Goal: Task Accomplishment & Management: Manage account settings

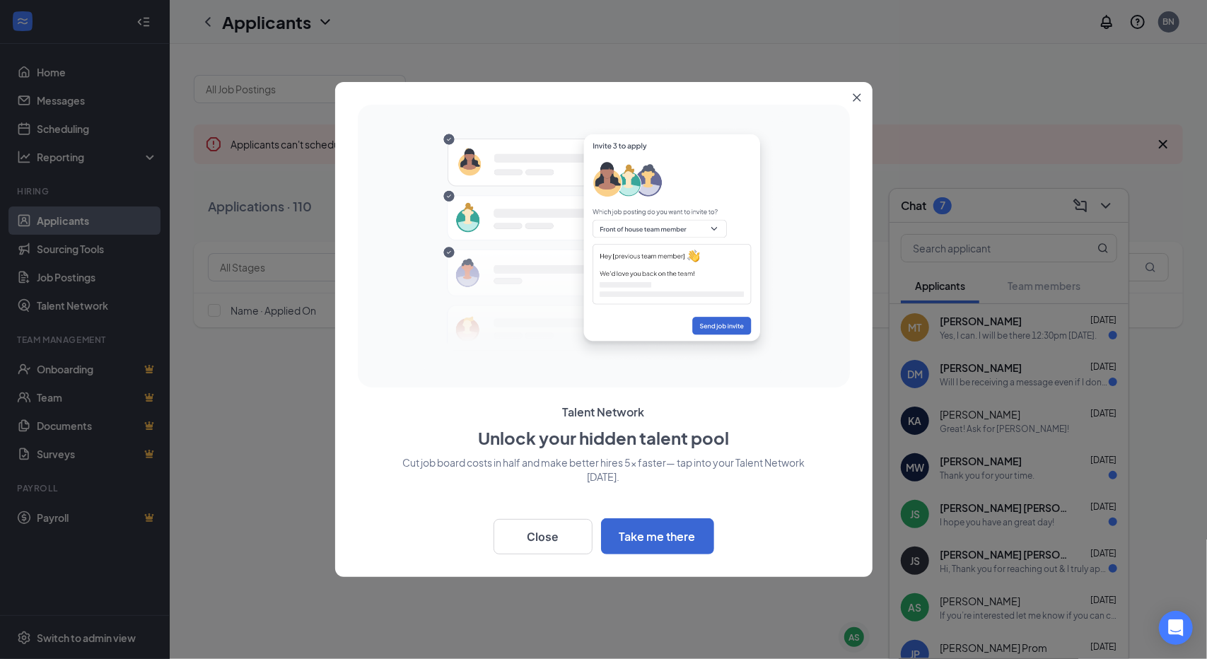
click at [854, 100] on icon "Close" at bounding box center [857, 98] width 8 height 8
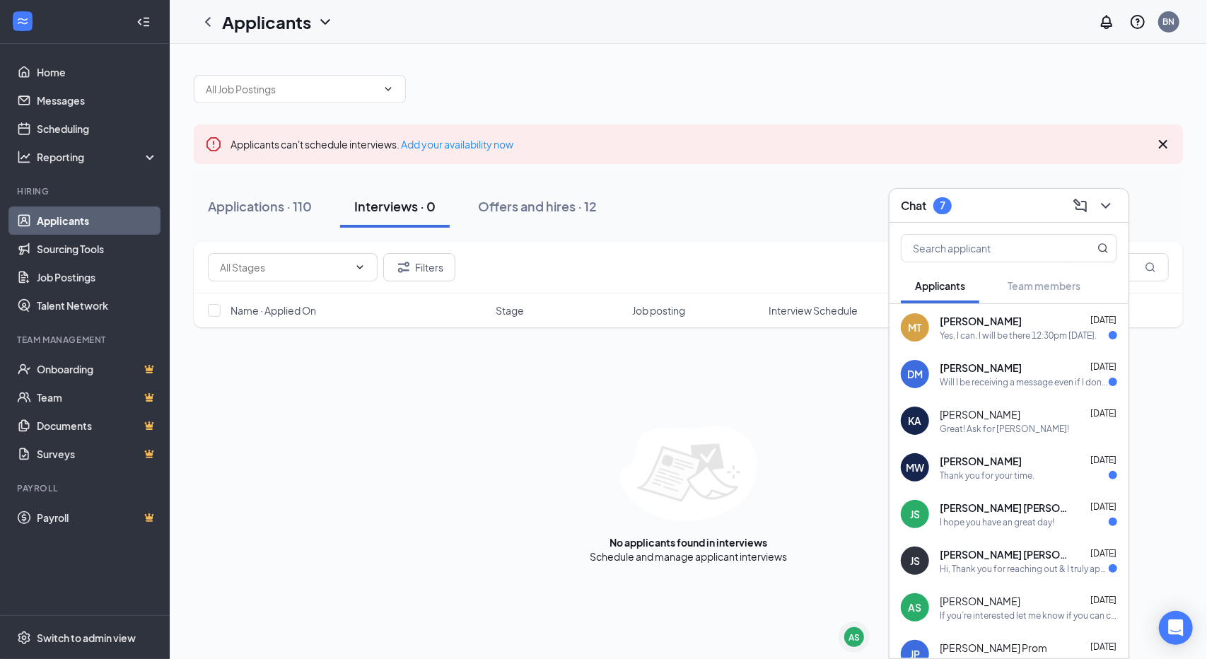
click at [948, 424] on div "Great! Ask for [PERSON_NAME]!" at bounding box center [1004, 429] width 129 height 12
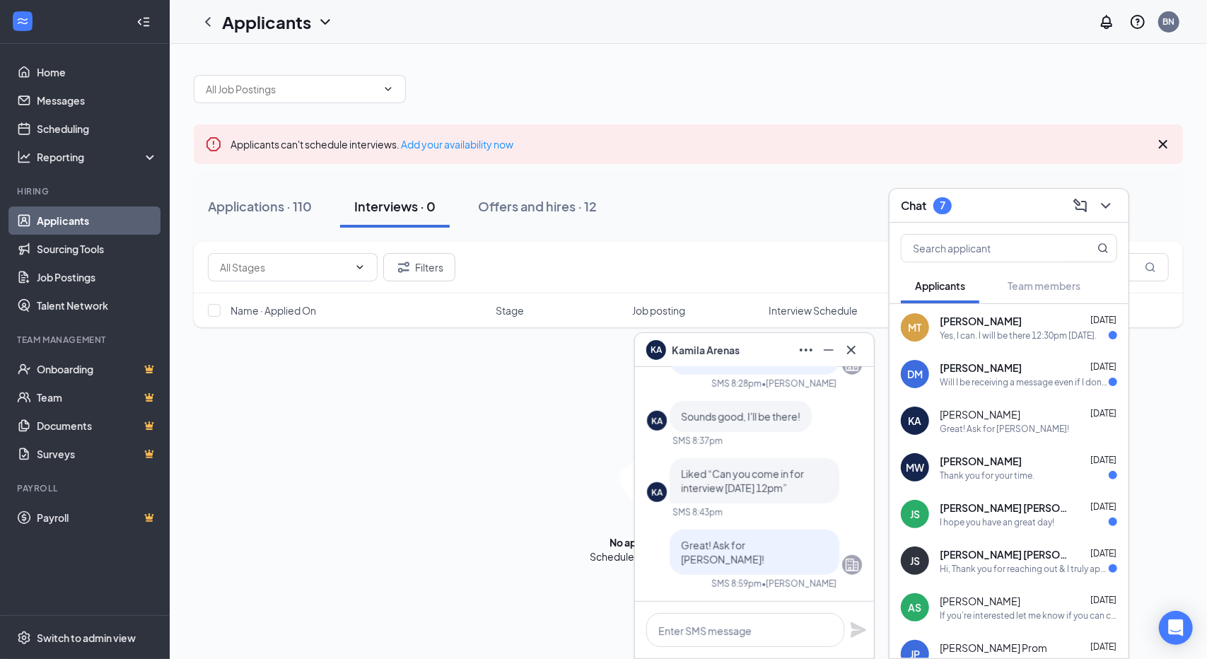
click at [701, 343] on span "[PERSON_NAME]" at bounding box center [706, 350] width 68 height 16
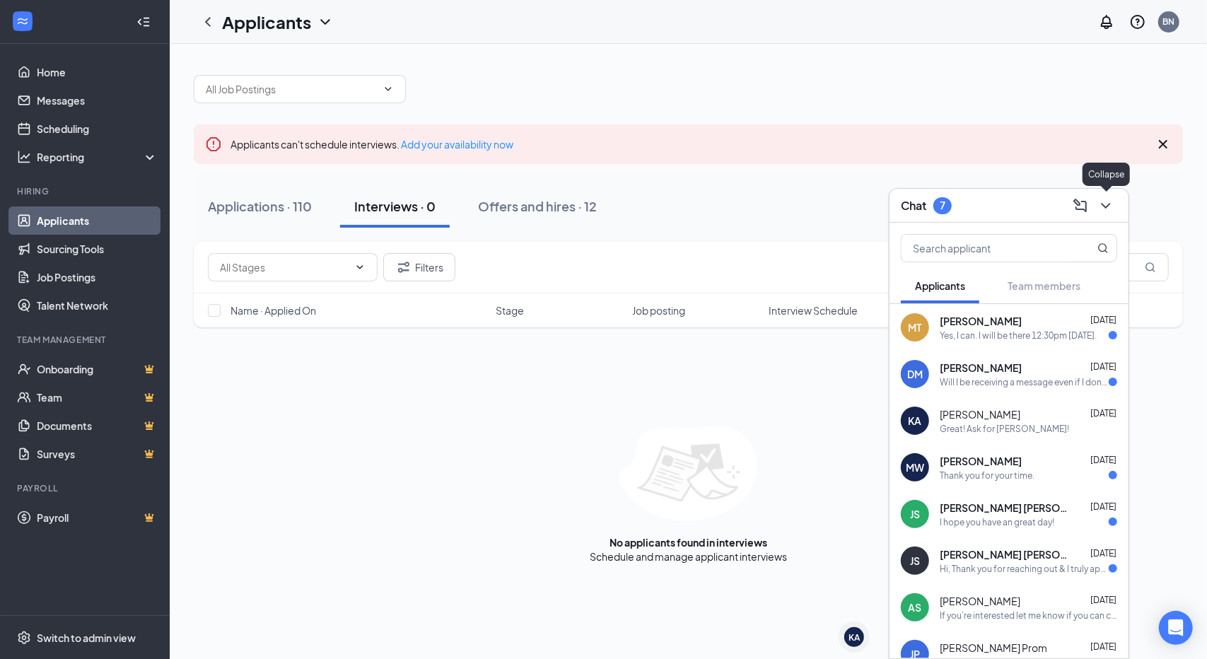
click at [1109, 204] on icon "ChevronDown" at bounding box center [1105, 206] width 9 height 6
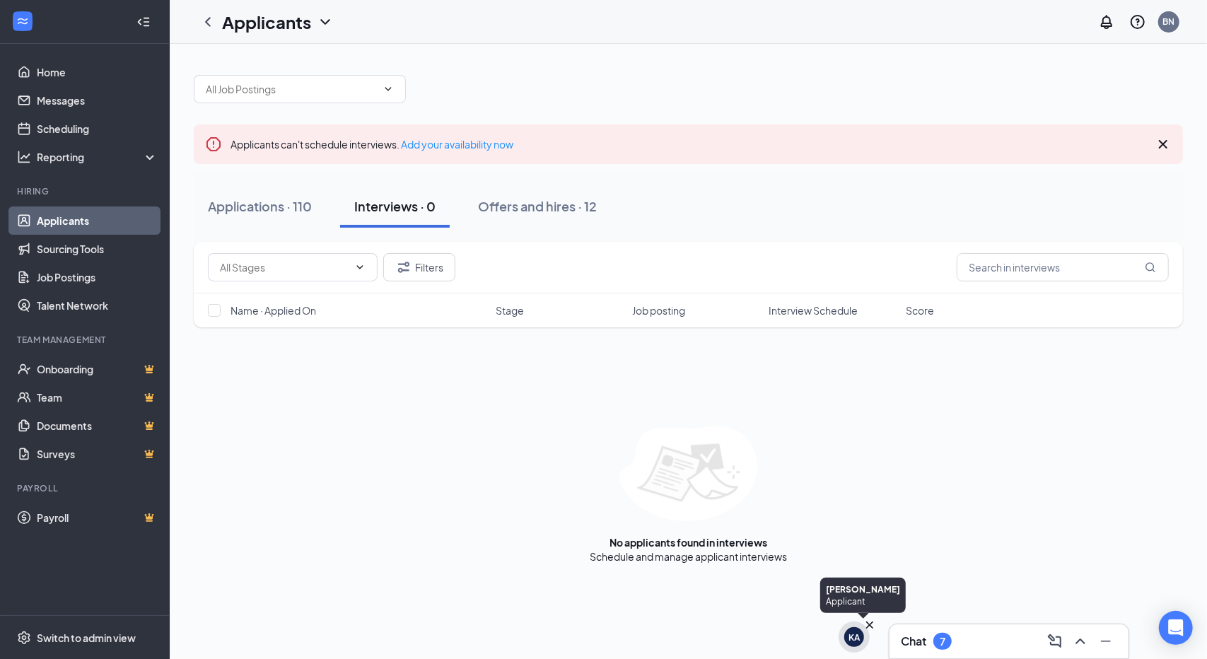
click at [857, 641] on div "KA" at bounding box center [854, 638] width 11 height 12
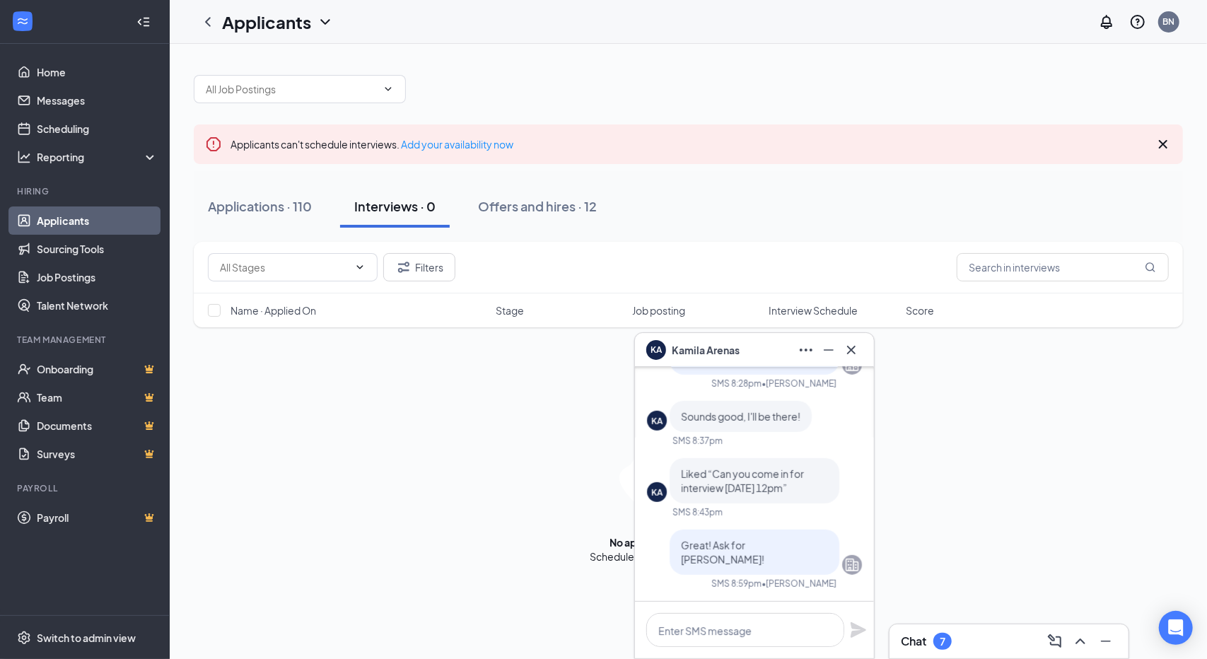
click at [702, 354] on span "[PERSON_NAME]" at bounding box center [706, 350] width 68 height 16
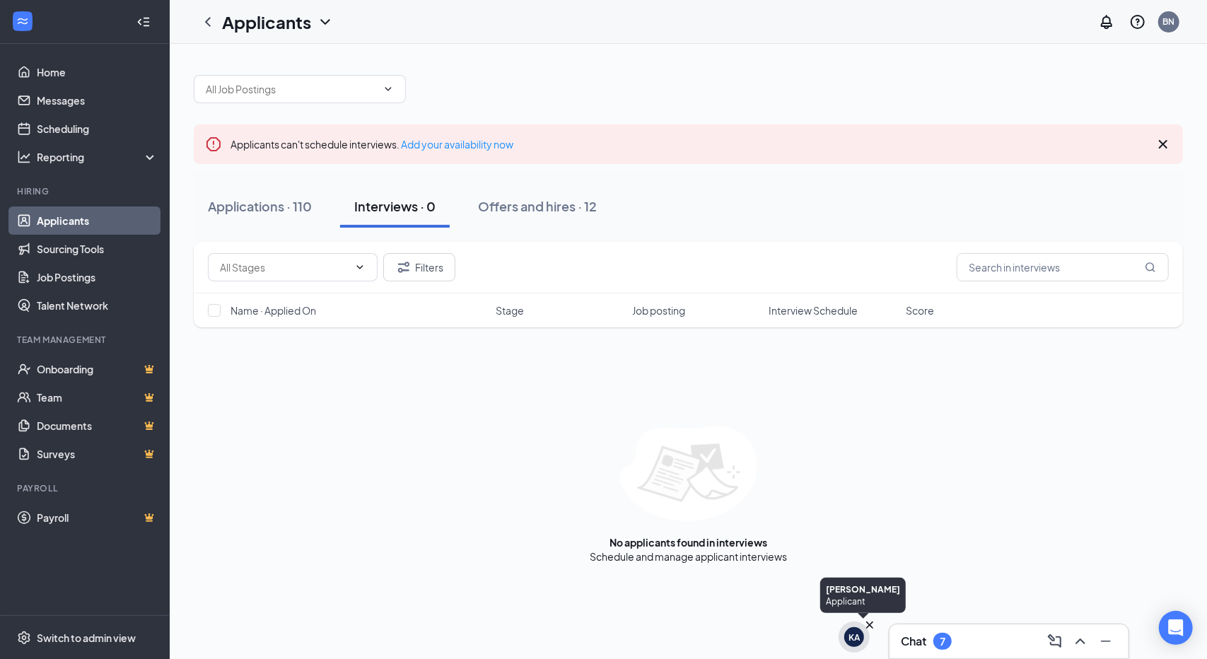
click at [852, 640] on div "KA" at bounding box center [854, 638] width 11 height 12
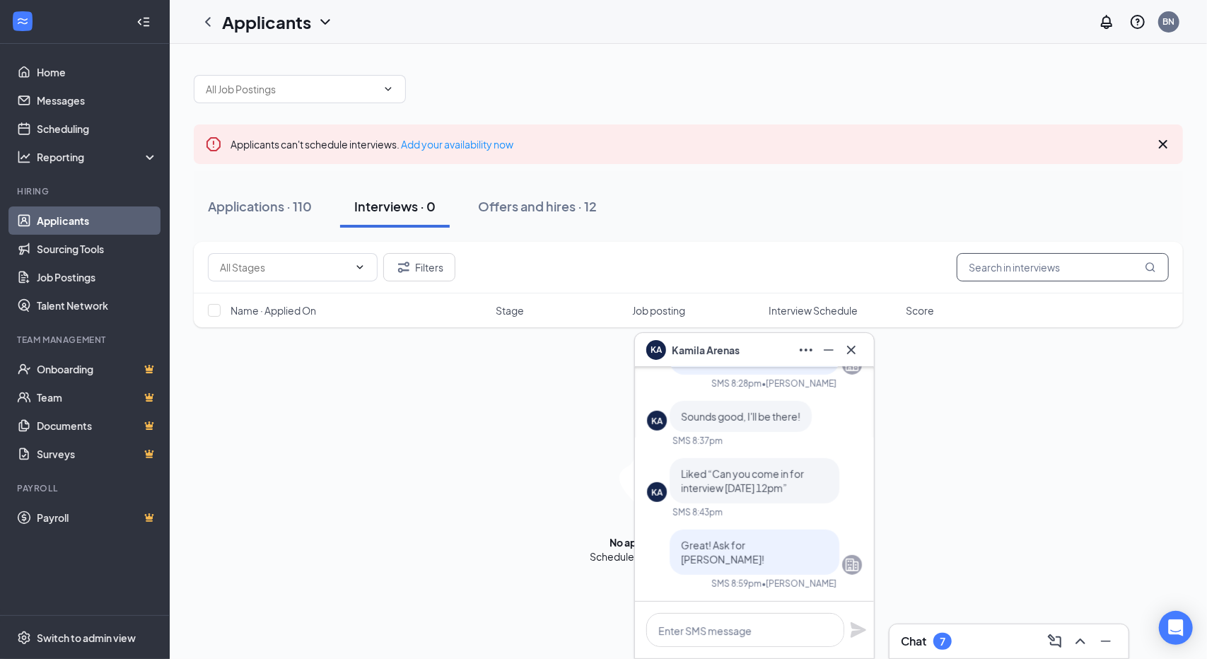
click at [1045, 270] on input "text" at bounding box center [1063, 267] width 212 height 28
type input "kamila"
click at [289, 207] on div "Applications · 1 / 110" at bounding box center [268, 206] width 120 height 18
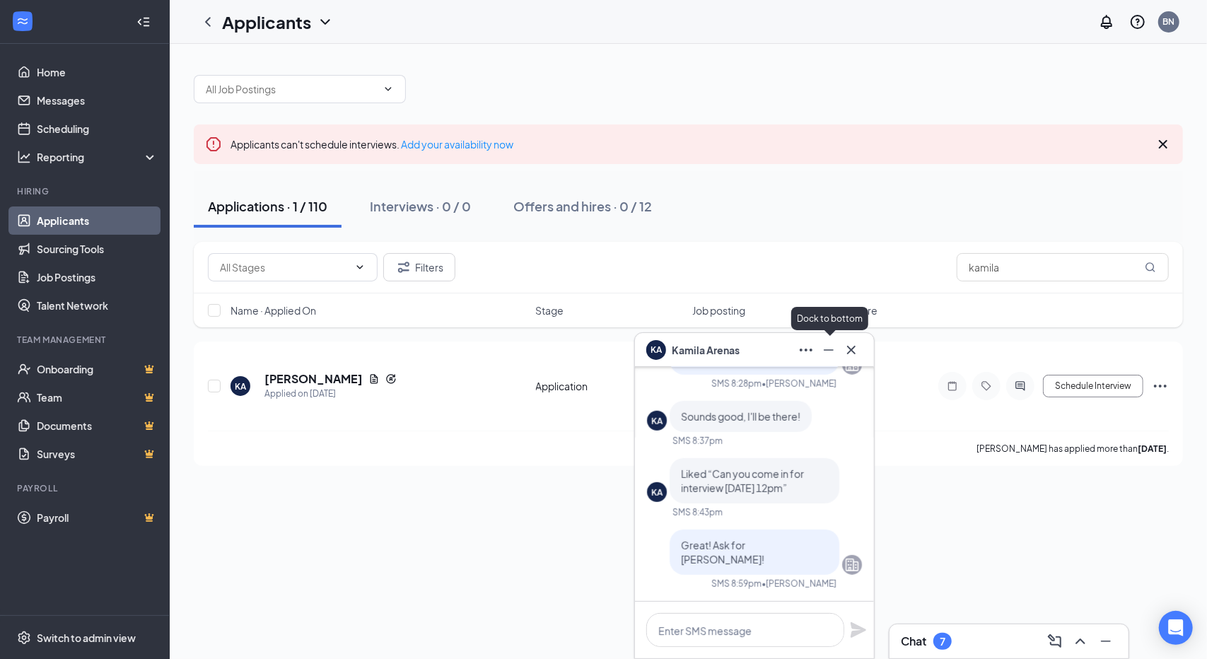
click at [823, 356] on icon "Minimize" at bounding box center [828, 350] width 17 height 17
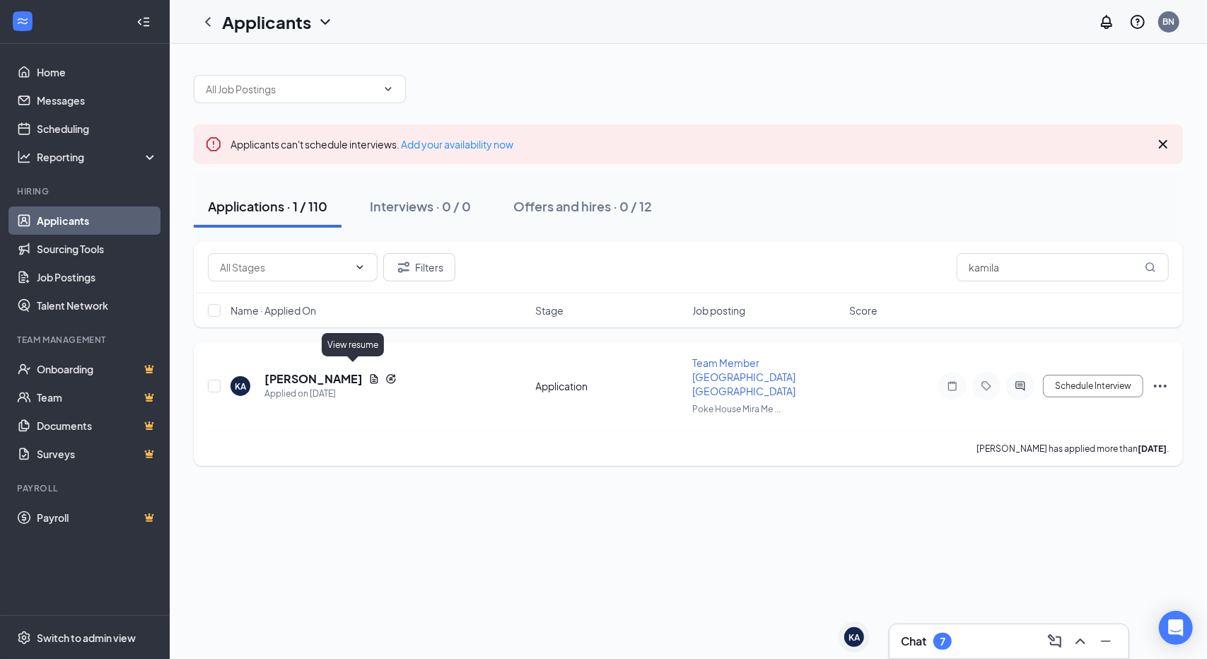
click at [371, 374] on icon "Document" at bounding box center [375, 378] width 8 height 9
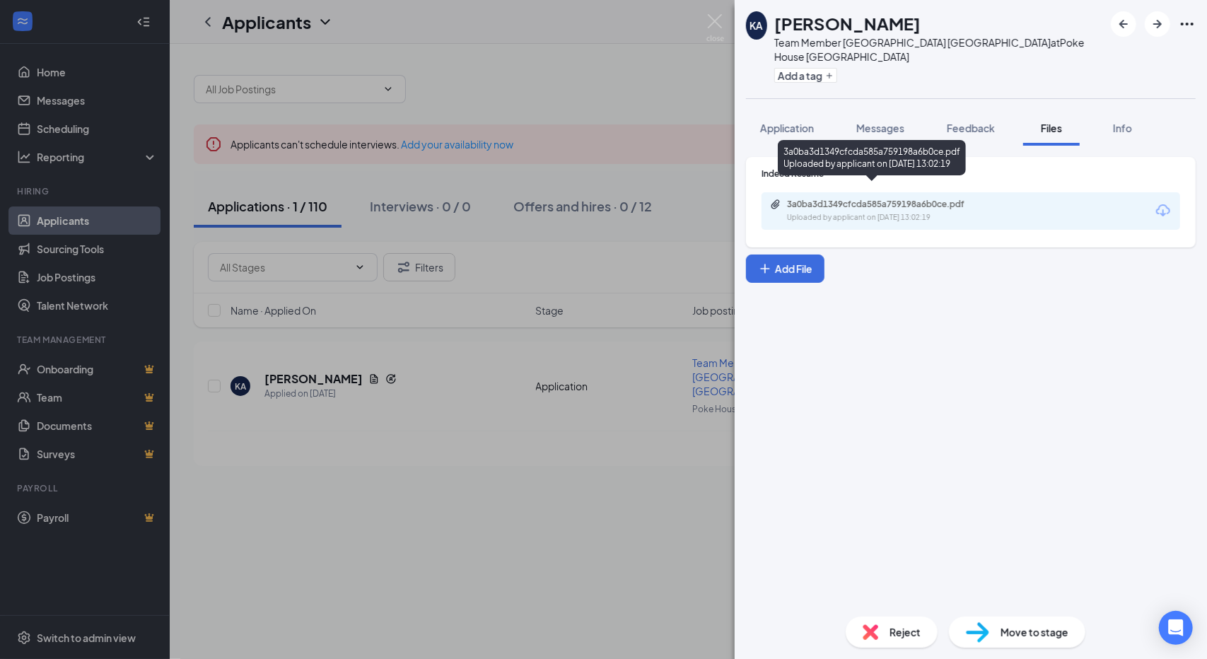
click at [832, 212] on div "Uploaded by applicant on [DATE] 13:02:19" at bounding box center [893, 217] width 212 height 11
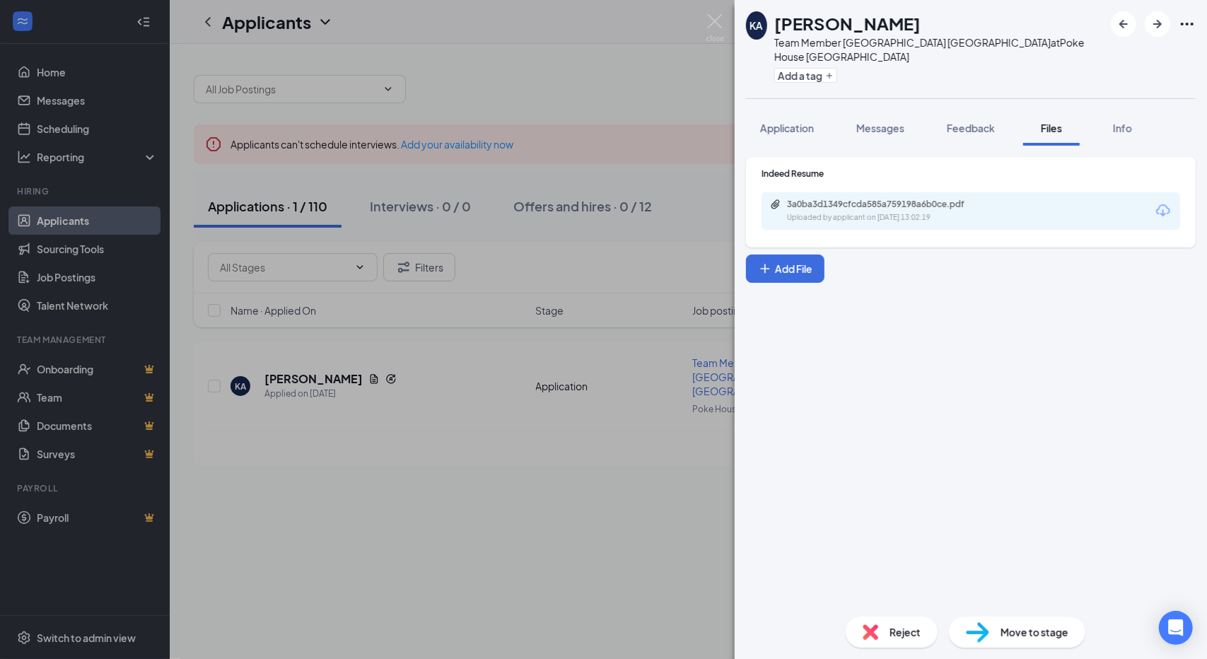
click at [437, 199] on div "KA [PERSON_NAME] Team Member Poke House Mira Mesa at [GEOGRAPHIC_DATA] [GEOGRAP…" at bounding box center [603, 329] width 1207 height 659
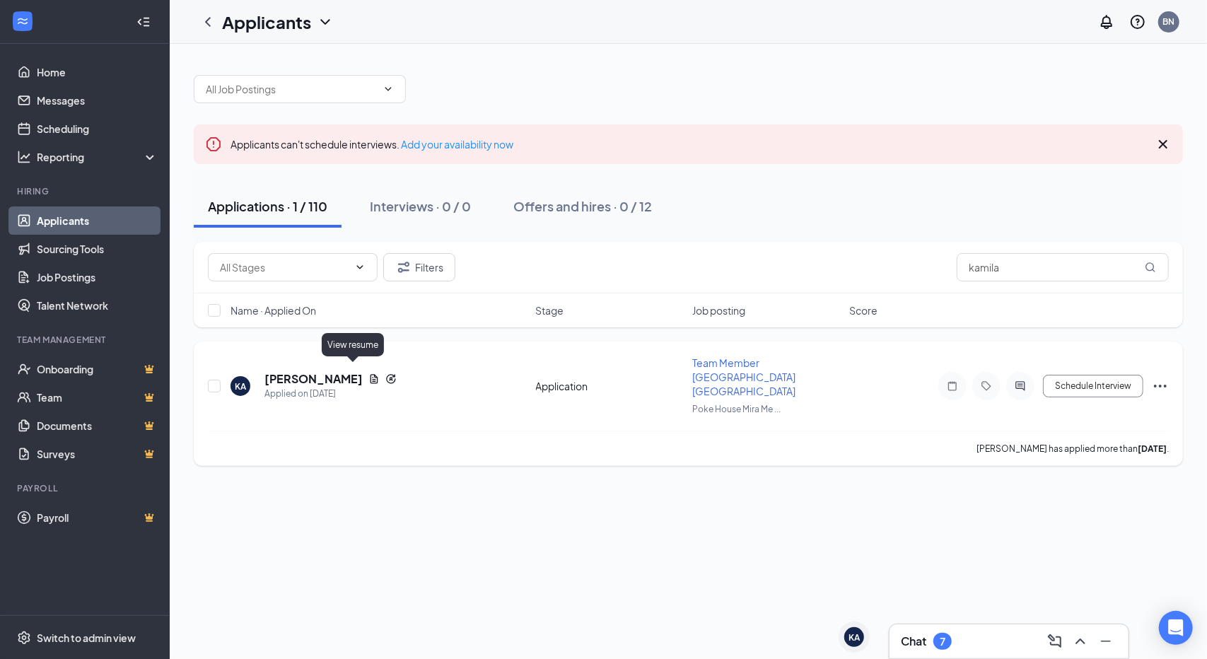
click at [368, 373] on icon "Document" at bounding box center [373, 378] width 11 height 11
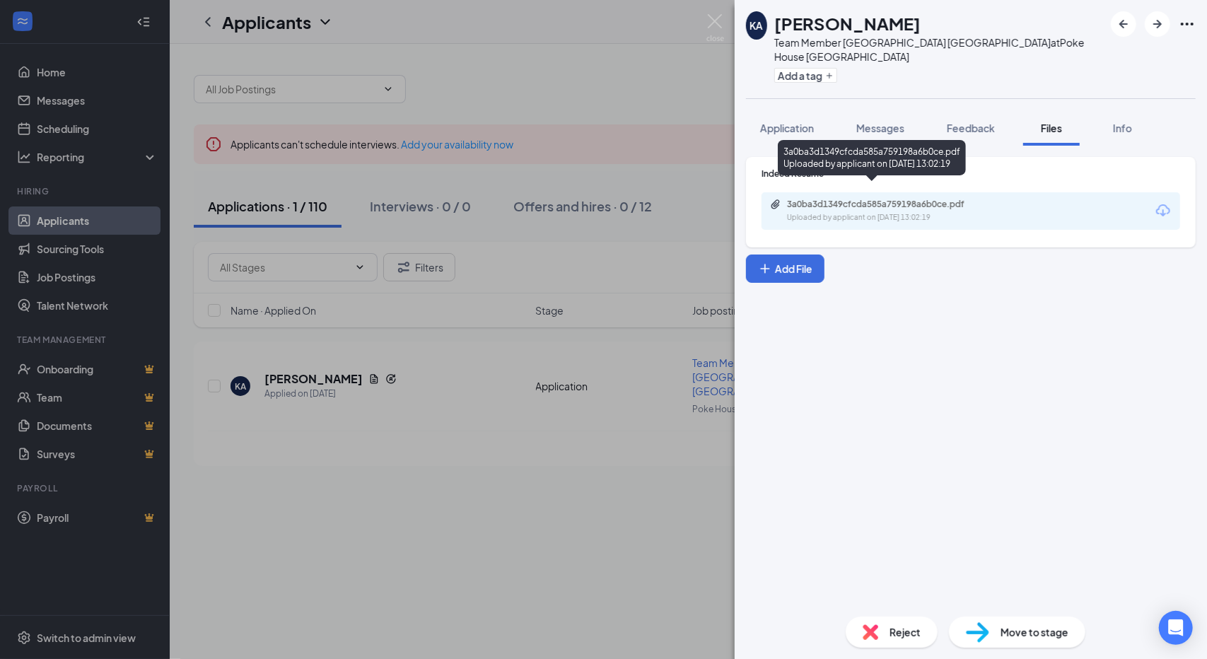
click at [898, 199] on div "3a0ba3d1349cfcda585a759198a6b0ce.pdf" at bounding box center [886, 204] width 198 height 11
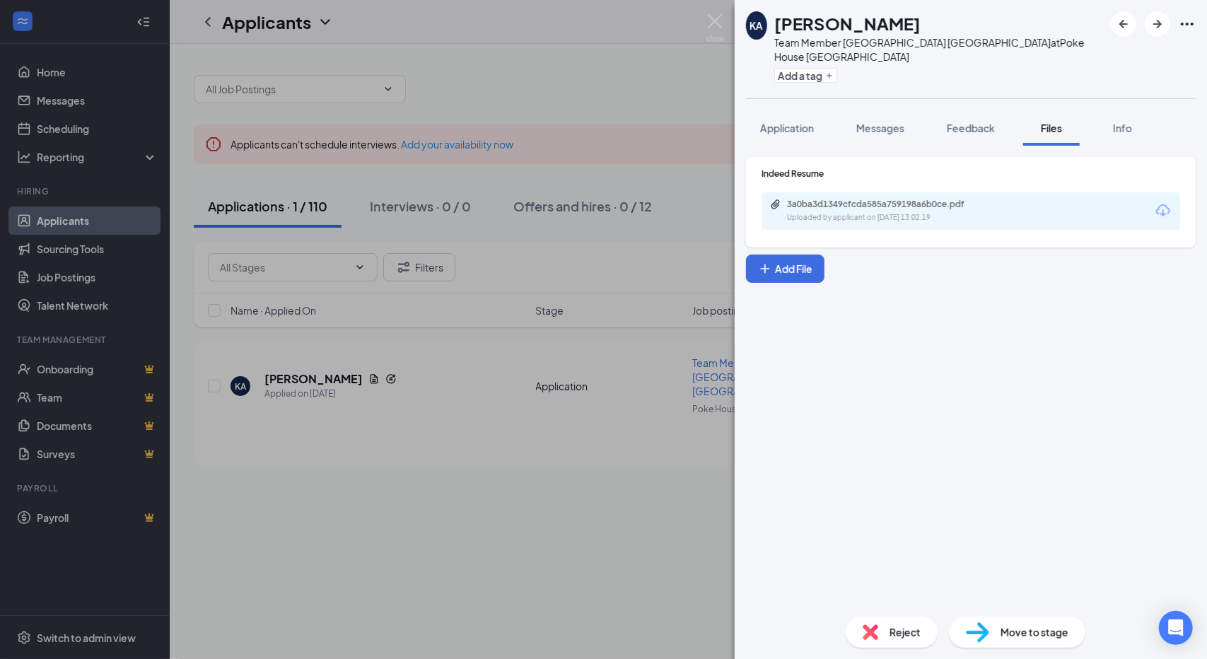
click at [392, 297] on div "KA [PERSON_NAME] Team Member Poke House Mira Mesa at [GEOGRAPHIC_DATA] [GEOGRAP…" at bounding box center [603, 329] width 1207 height 659
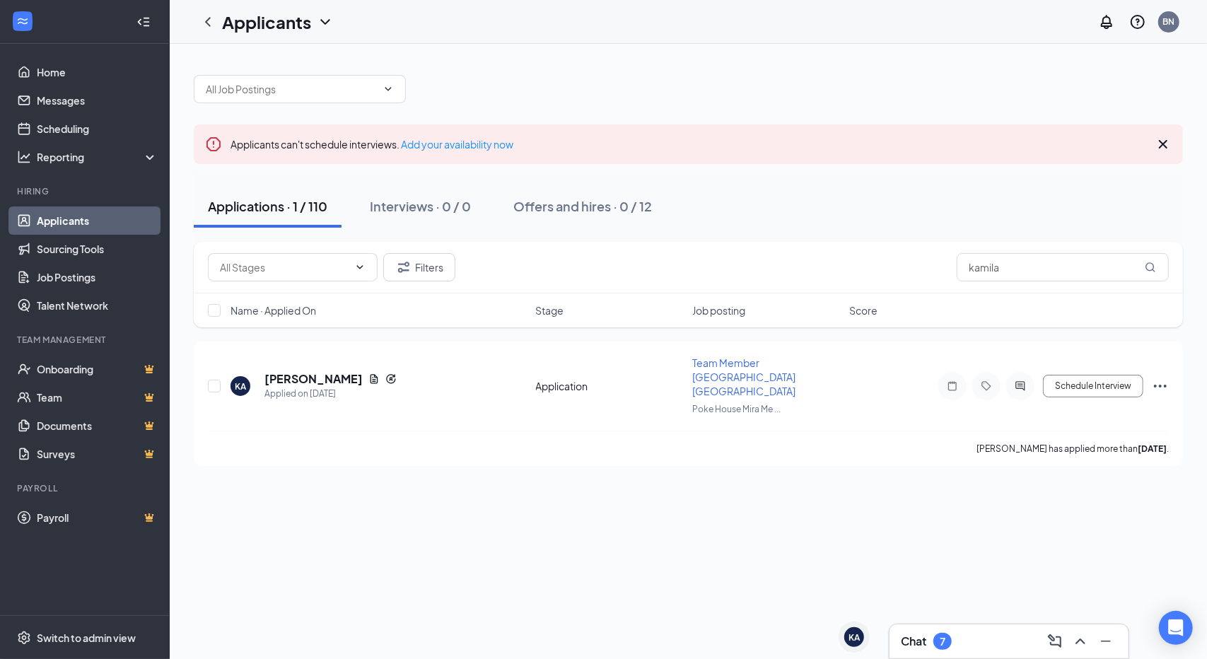
click at [270, 213] on div "Applications · 1 / 110" at bounding box center [268, 206] width 120 height 18
click at [1099, 273] on input "kamila" at bounding box center [1063, 267] width 212 height 28
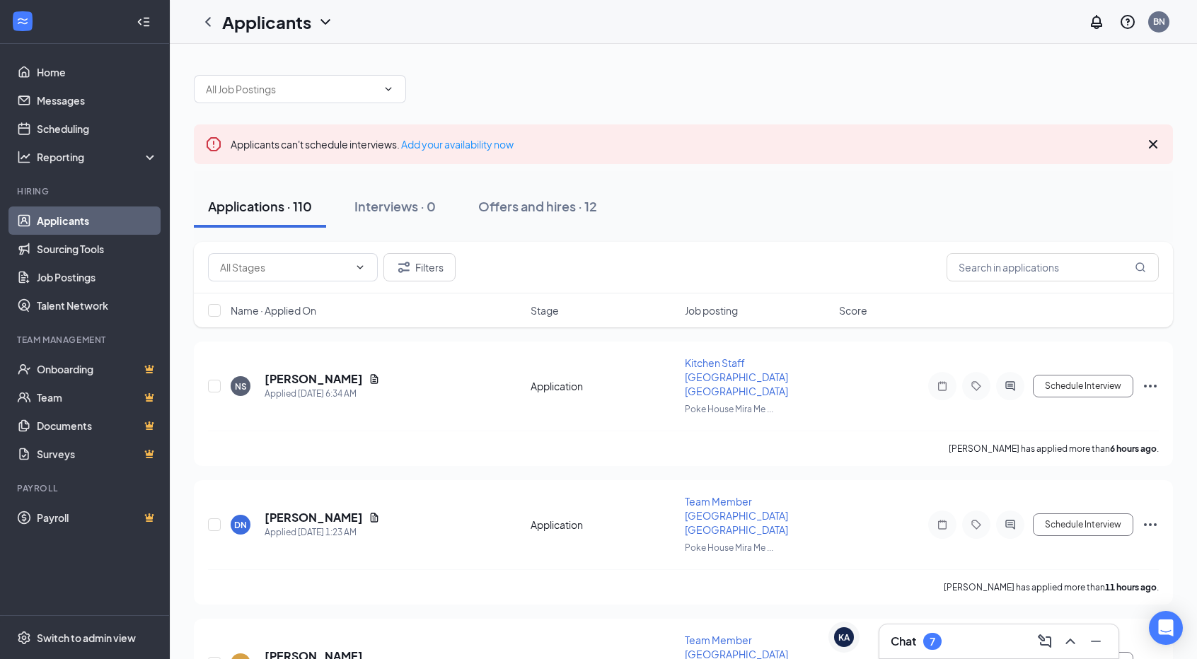
click at [934, 642] on div "7" at bounding box center [932, 642] width 6 height 12
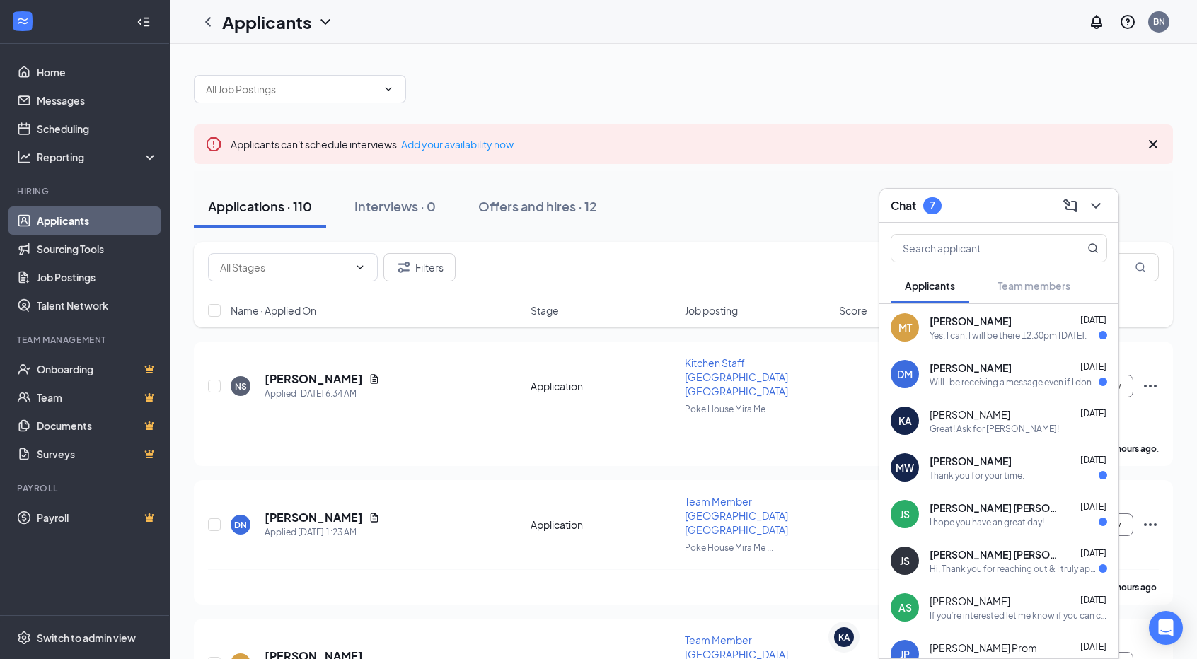
click at [1014, 337] on div "Yes, I can. I will be there 12:30pm [DATE]." at bounding box center [1007, 336] width 157 height 12
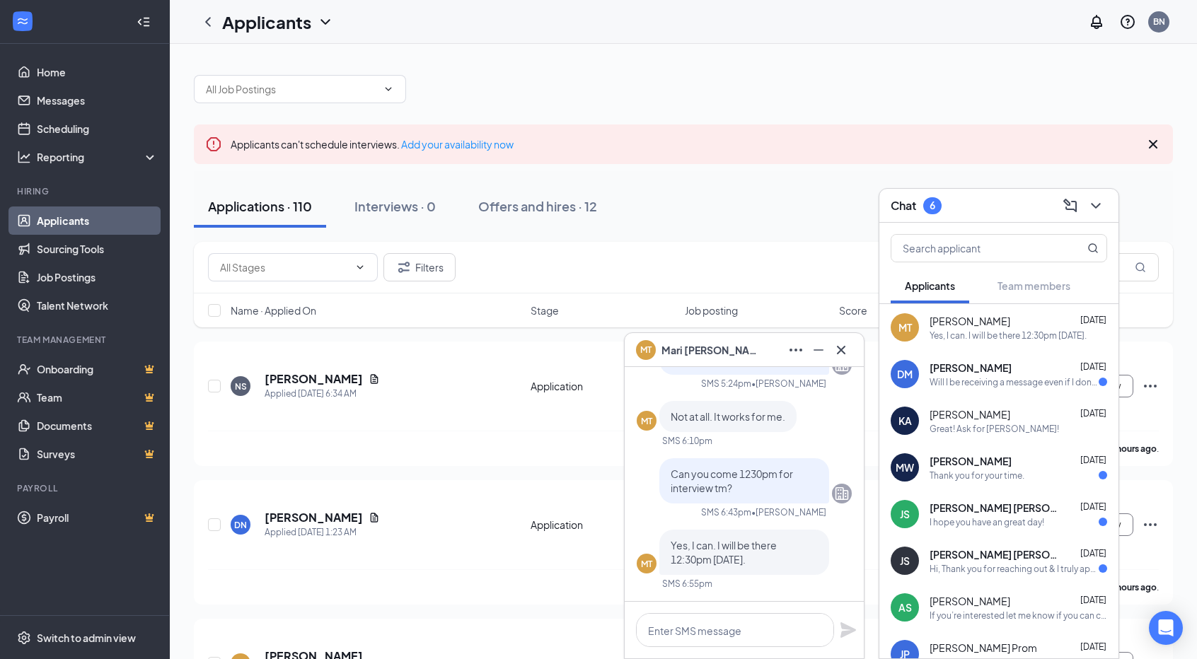
click at [666, 352] on span "[PERSON_NAME]" at bounding box center [710, 350] width 99 height 16
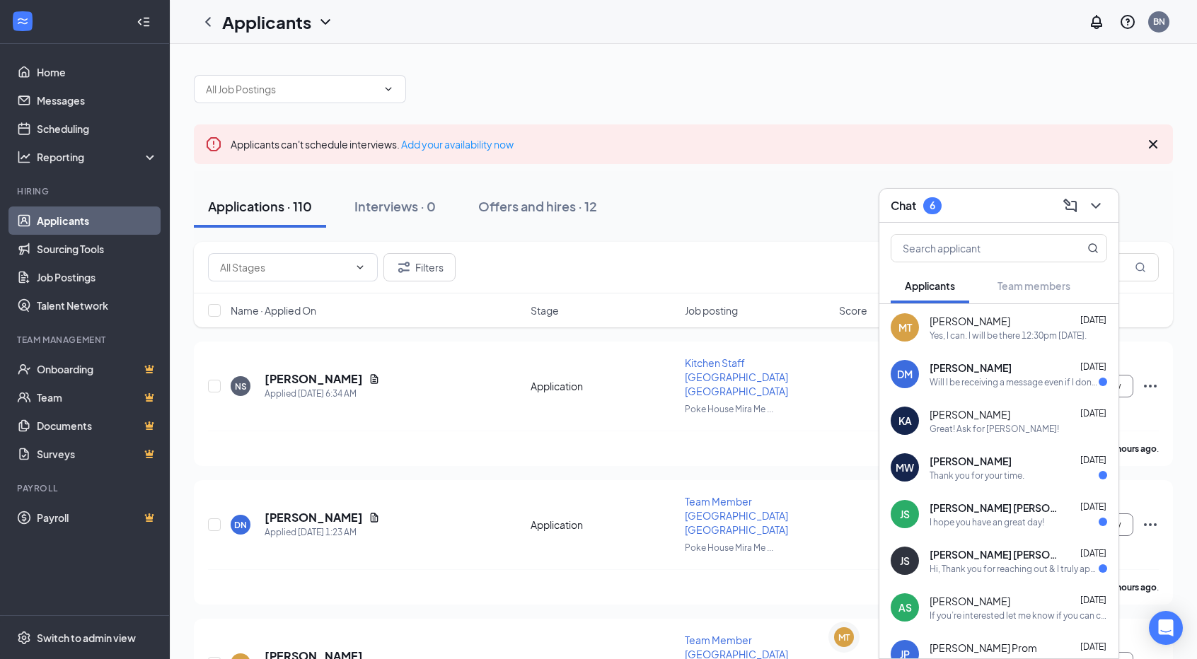
click at [944, 320] on span "[PERSON_NAME]" at bounding box center [969, 321] width 81 height 14
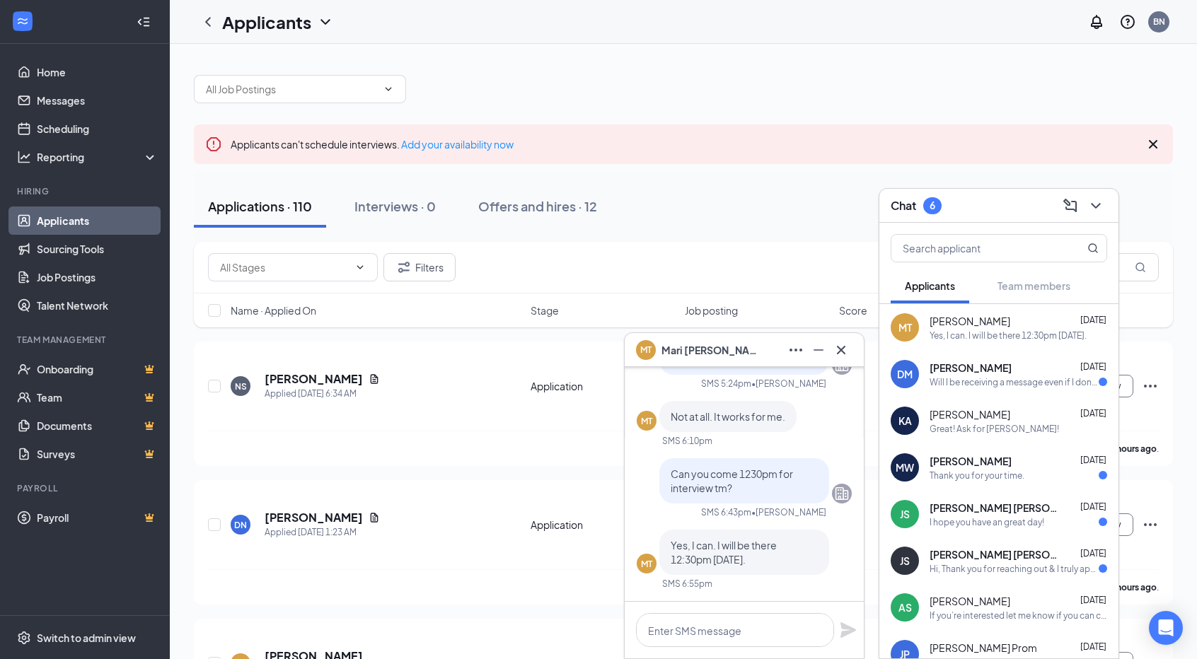
click at [688, 351] on span "[PERSON_NAME]" at bounding box center [710, 350] width 99 height 16
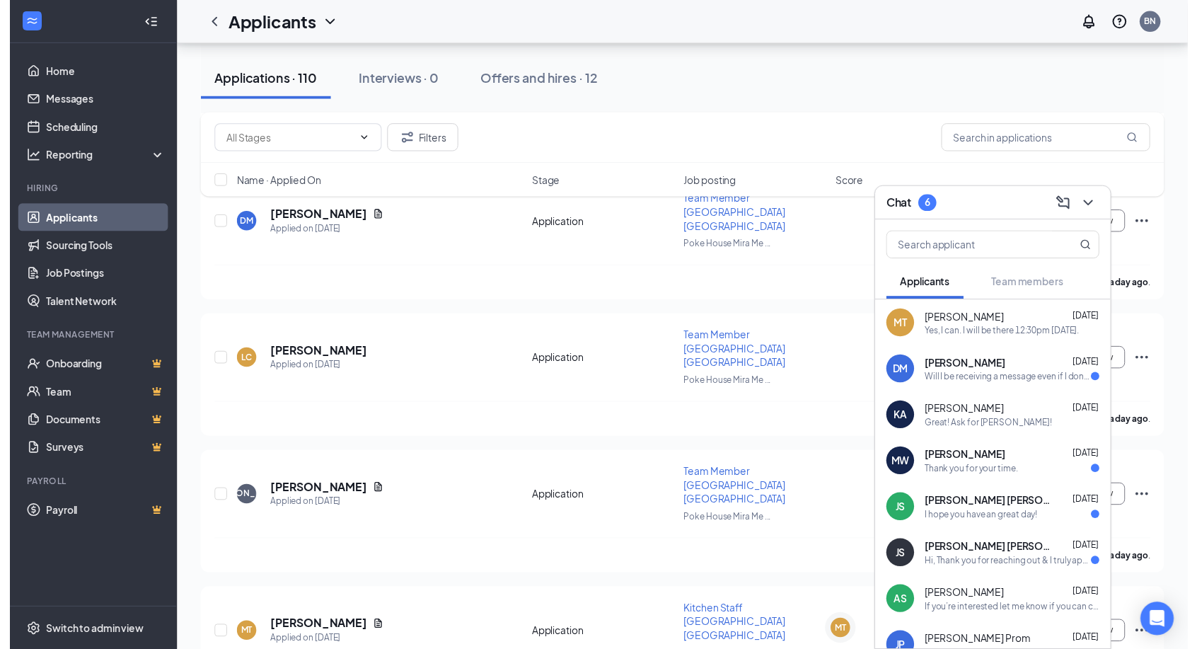
scroll to position [579, 0]
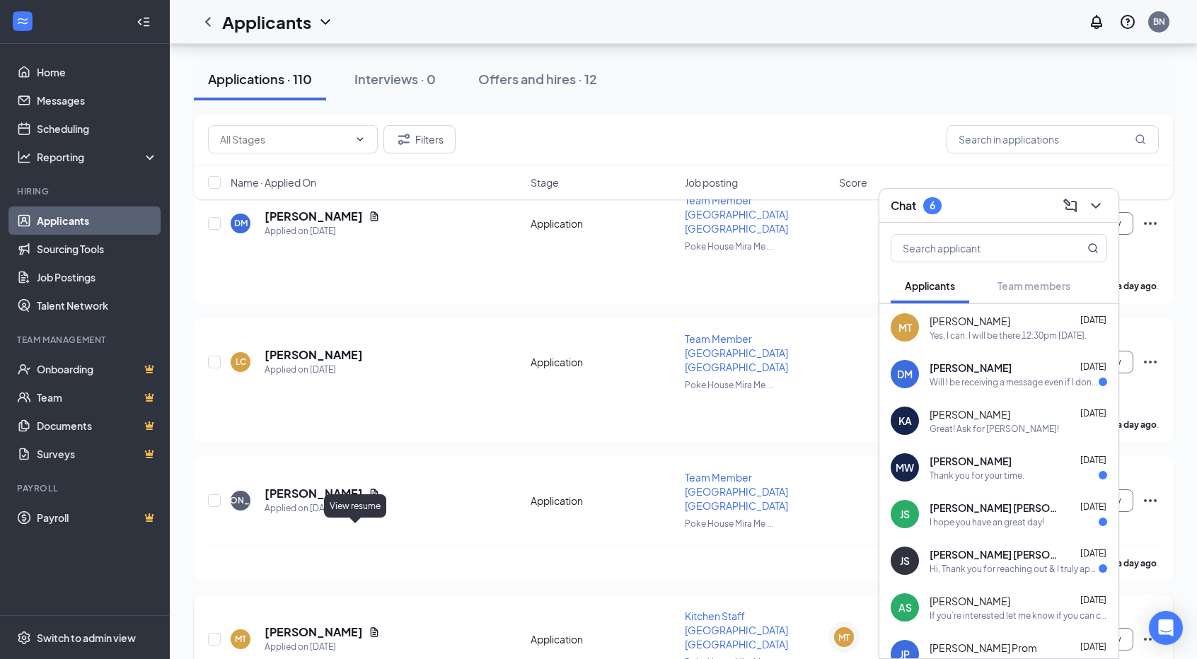
click at [371, 627] on icon "Document" at bounding box center [375, 631] width 8 height 9
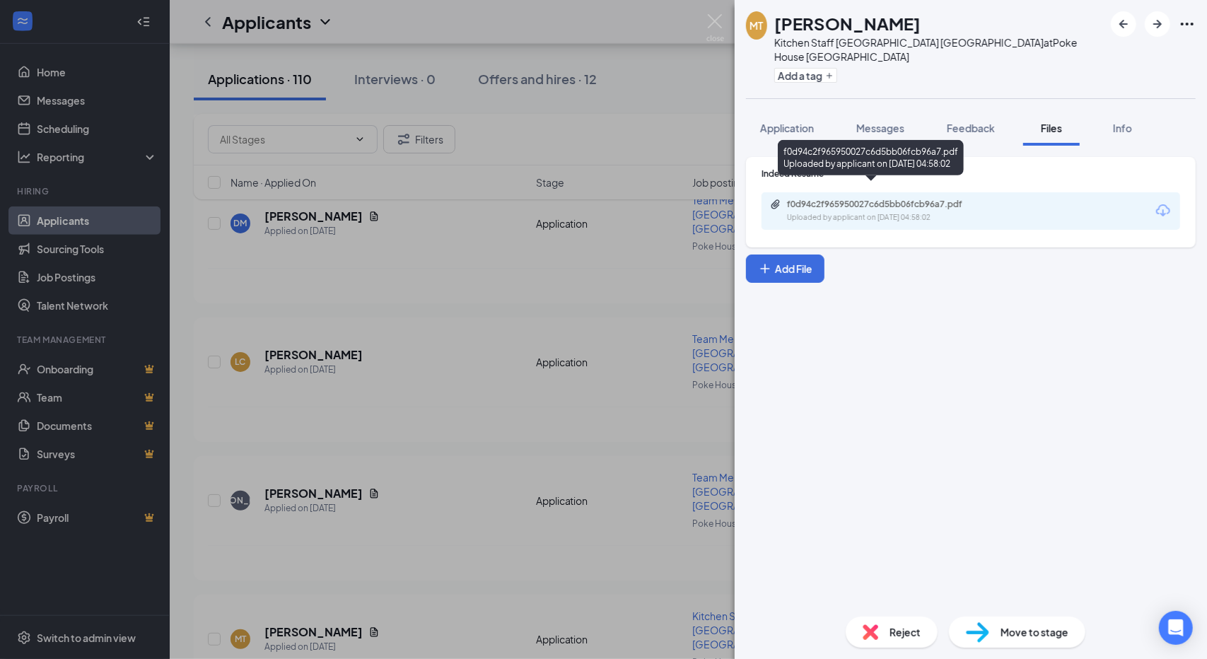
click at [885, 212] on div "Uploaded by applicant on [DATE] 04:58:02" at bounding box center [893, 217] width 212 height 11
click at [300, 135] on div "MT [PERSON_NAME] Kitchen Staff Poke House Mira Mesa at [GEOGRAPHIC_DATA] [GEOGR…" at bounding box center [603, 329] width 1207 height 659
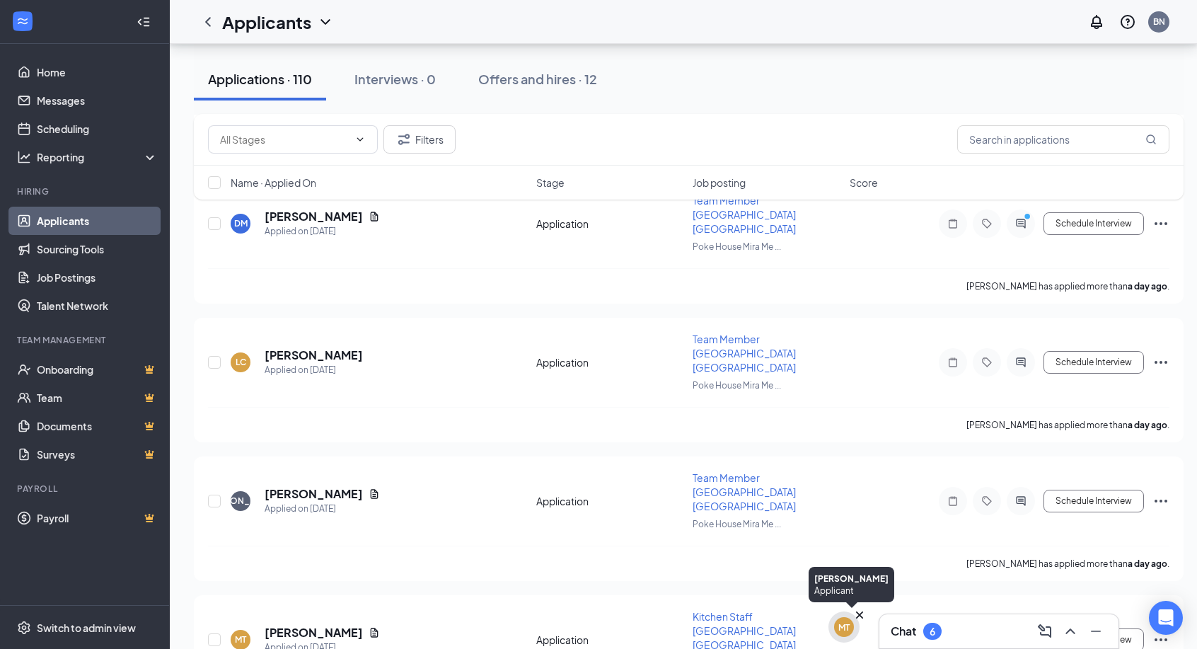
click at [848, 622] on div "MT" at bounding box center [843, 627] width 11 height 12
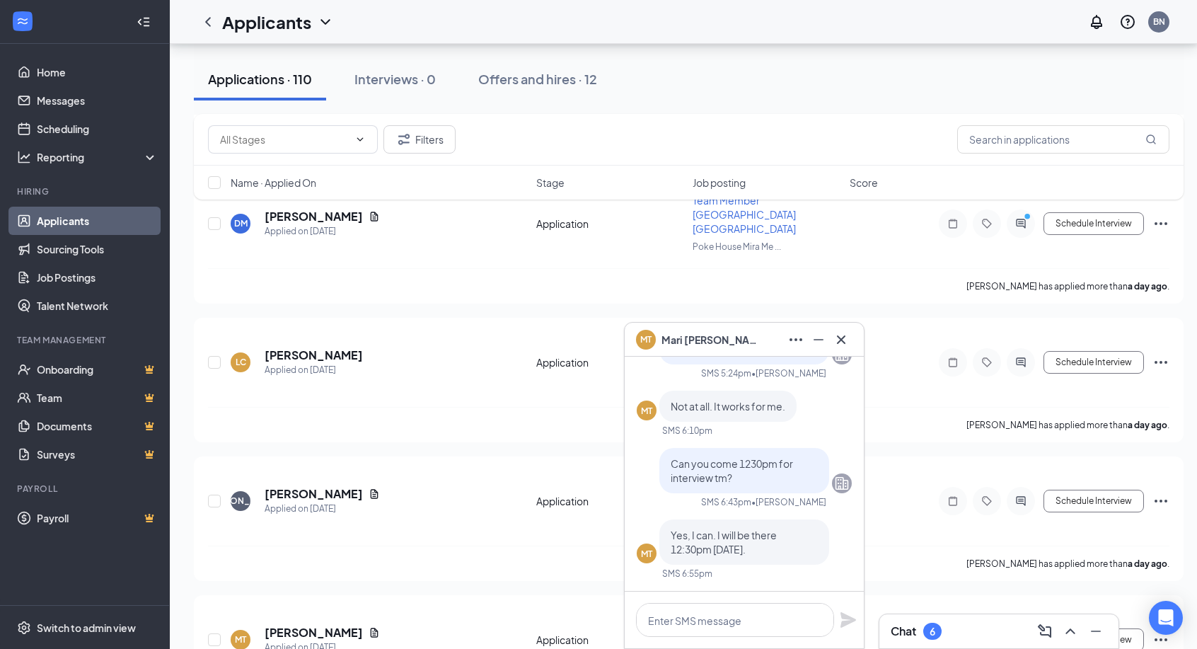
click at [895, 636] on h3 "Chat" at bounding box center [902, 631] width 25 height 16
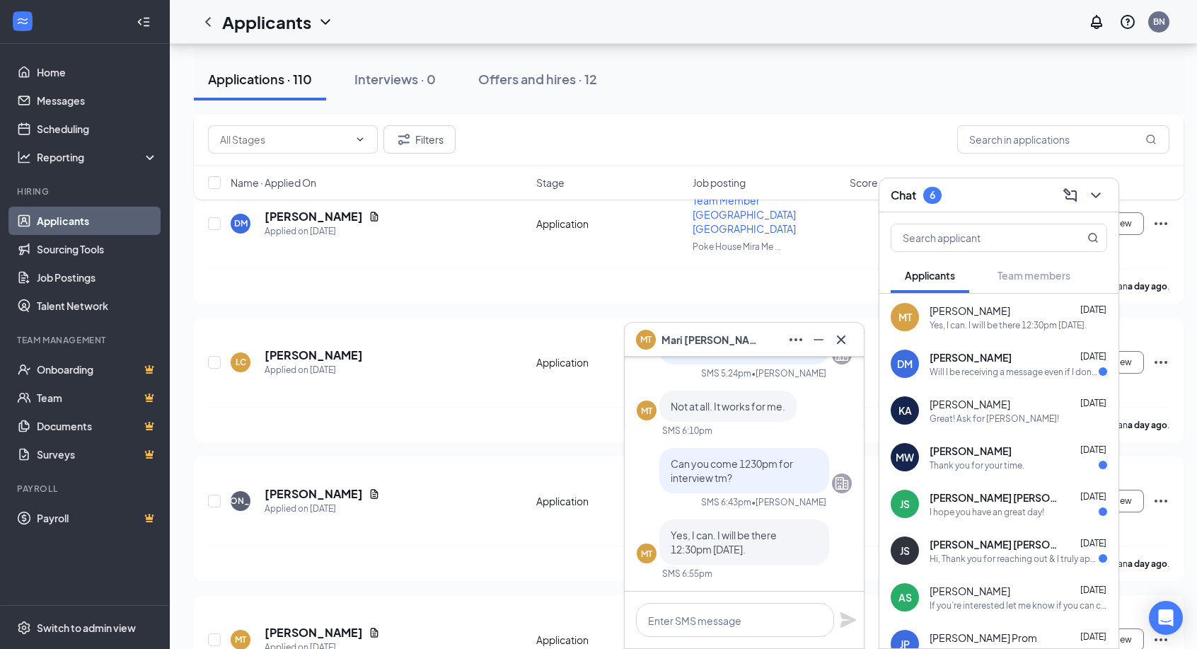
click at [973, 459] on div "Thank you for your time." at bounding box center [976, 465] width 95 height 12
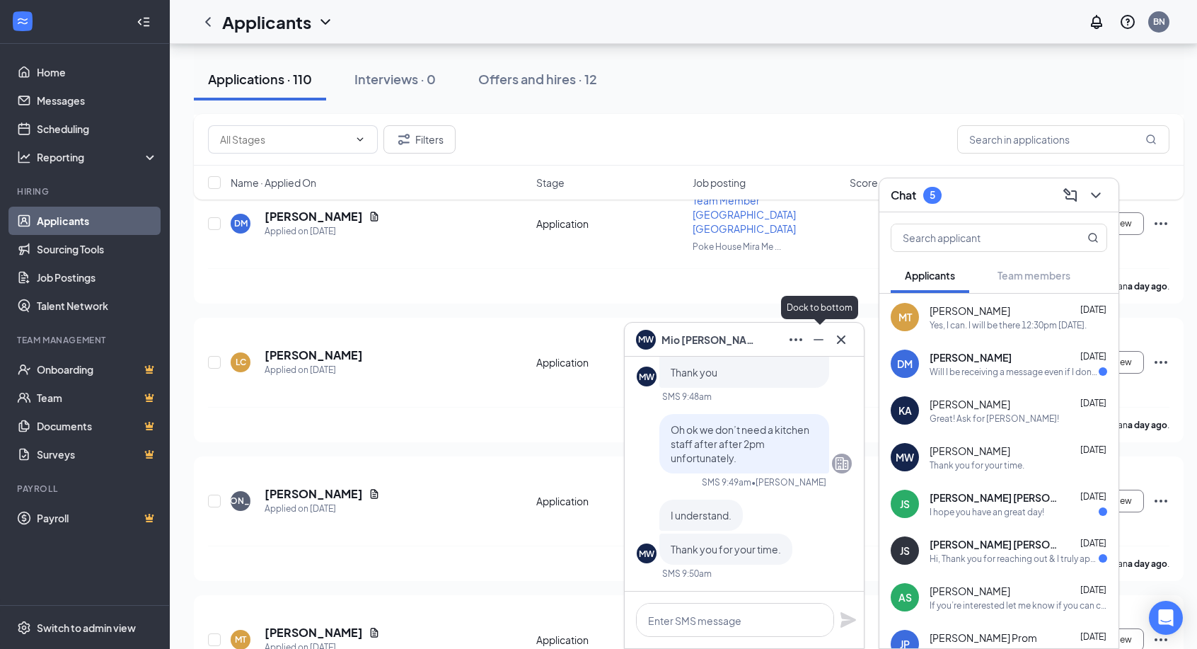
click at [825, 341] on icon "Minimize" at bounding box center [818, 339] width 17 height 17
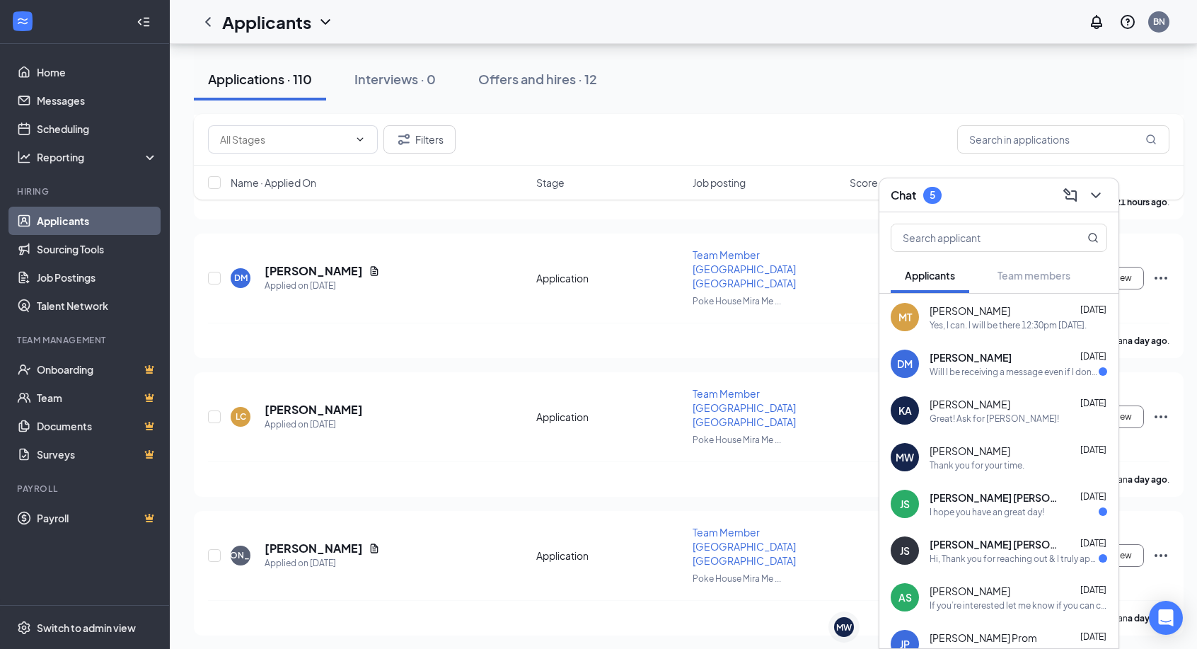
scroll to position [523, 0]
click at [946, 373] on div "Will I be receiving a message even if I don't get hired?" at bounding box center [1013, 372] width 169 height 12
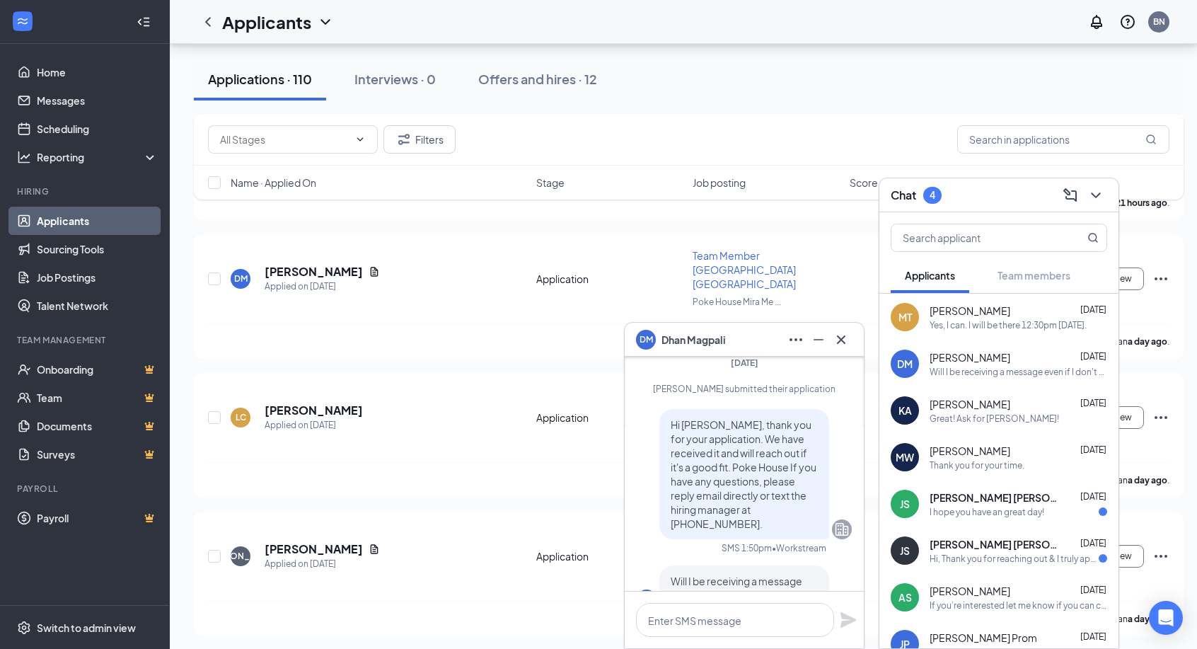
scroll to position [-3, 0]
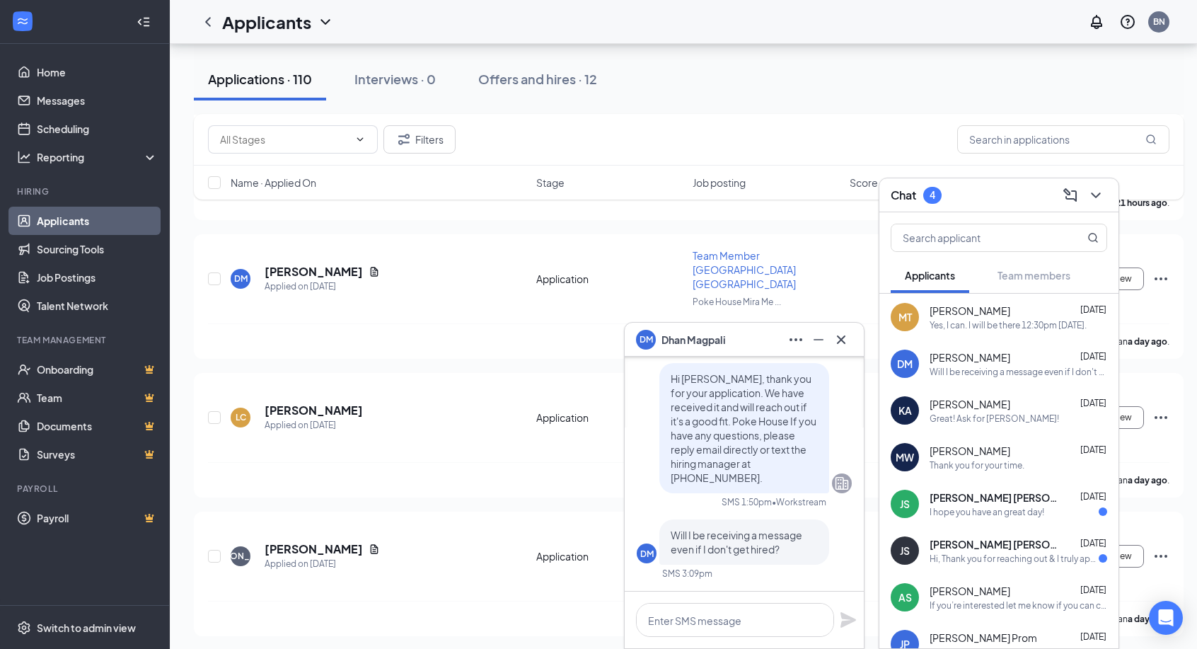
click at [683, 337] on span "[PERSON_NAME]" at bounding box center [693, 340] width 64 height 16
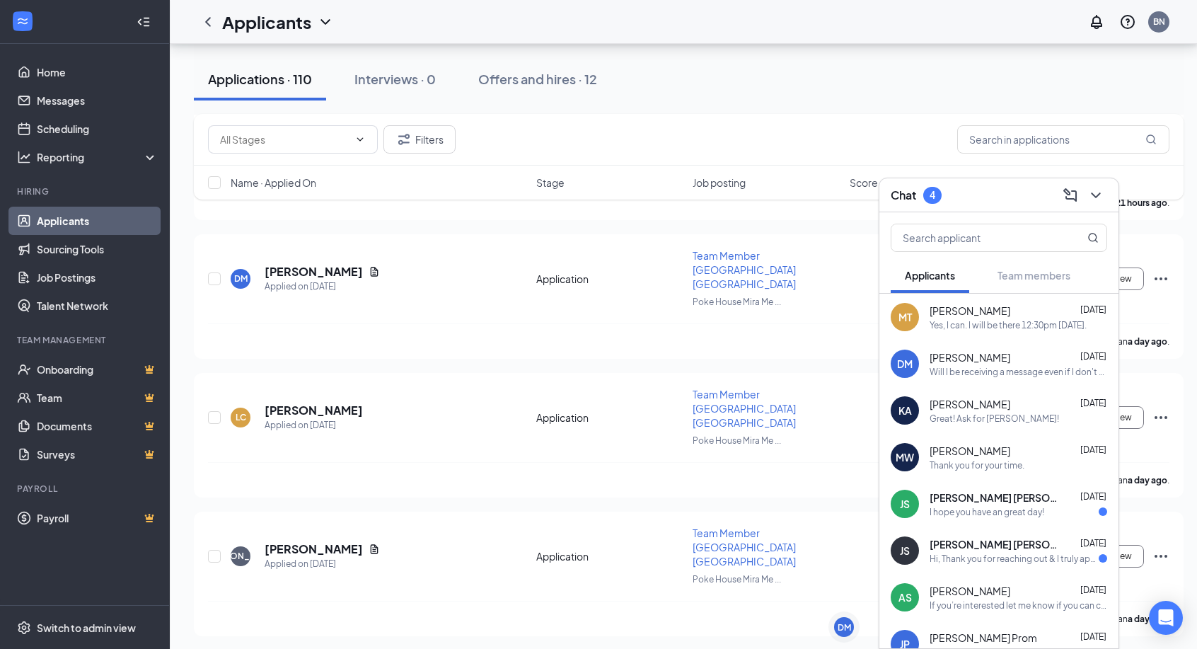
scroll to position [0, 0]
click at [843, 629] on div "DM" at bounding box center [843, 627] width 13 height 12
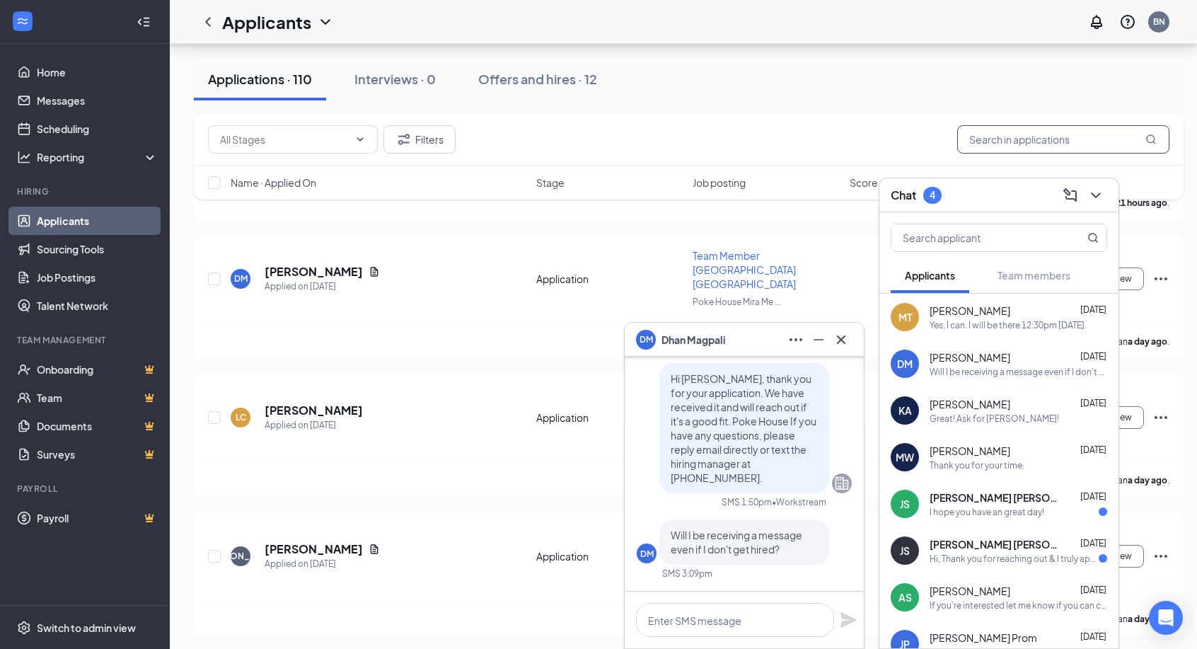
click at [1028, 139] on input "text" at bounding box center [1063, 139] width 212 height 28
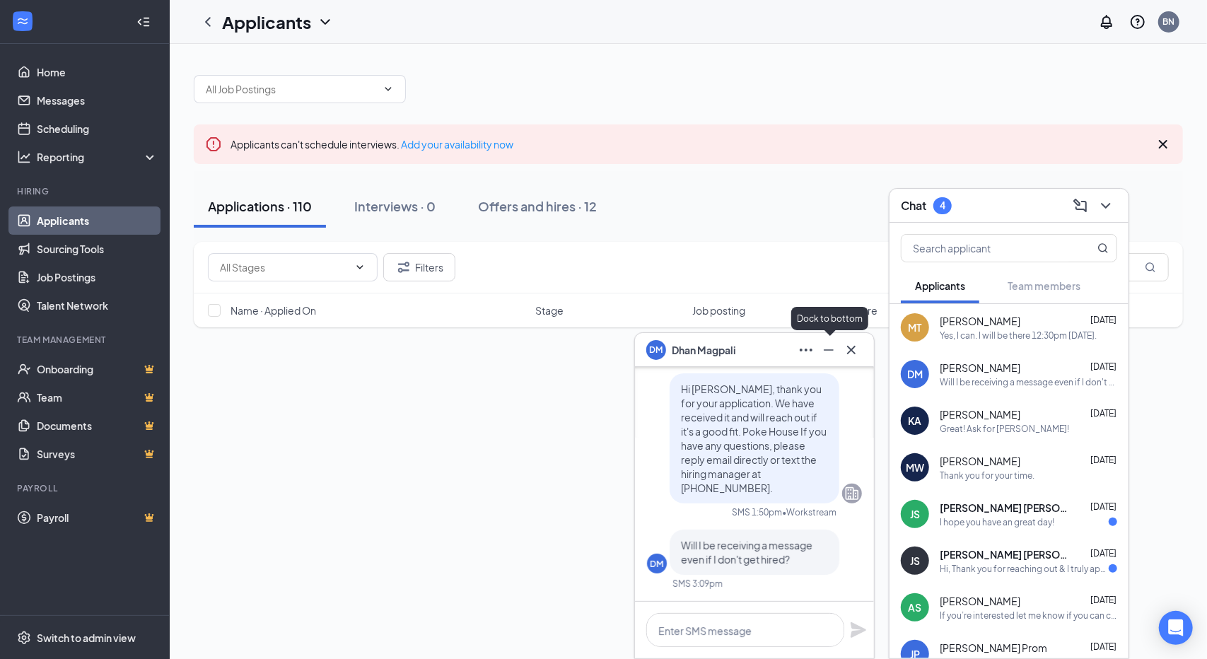
click at [825, 353] on icon "Minimize" at bounding box center [828, 350] width 17 height 17
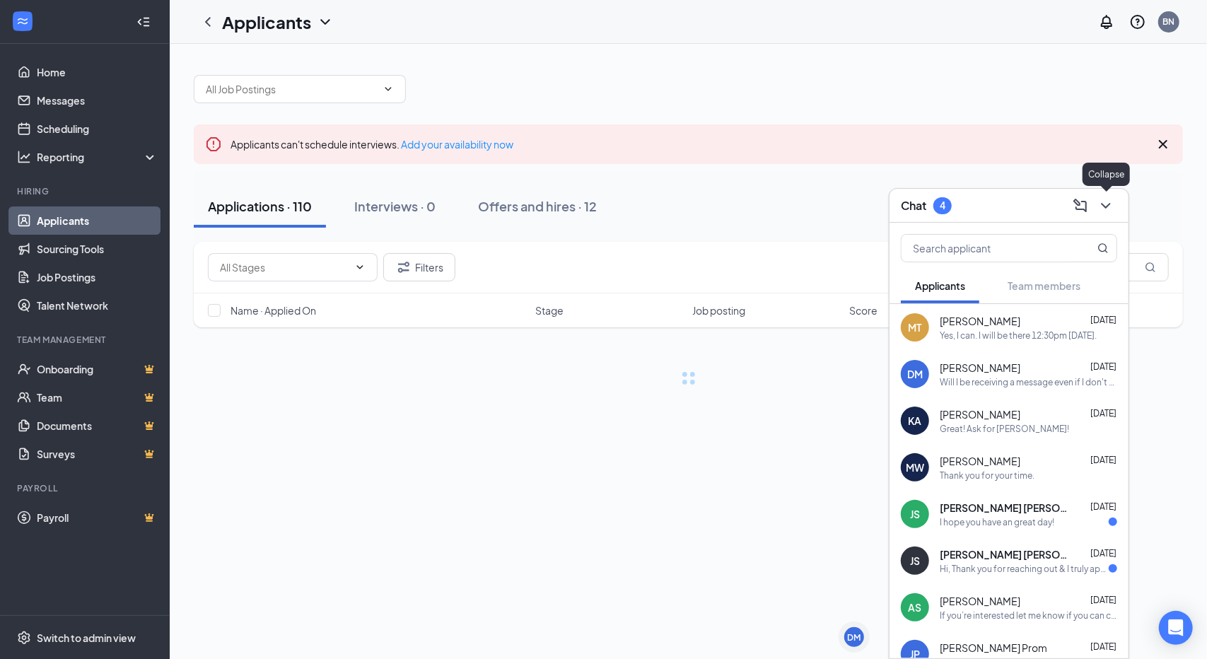
click at [1109, 211] on icon "ChevronDown" at bounding box center [1106, 205] width 17 height 17
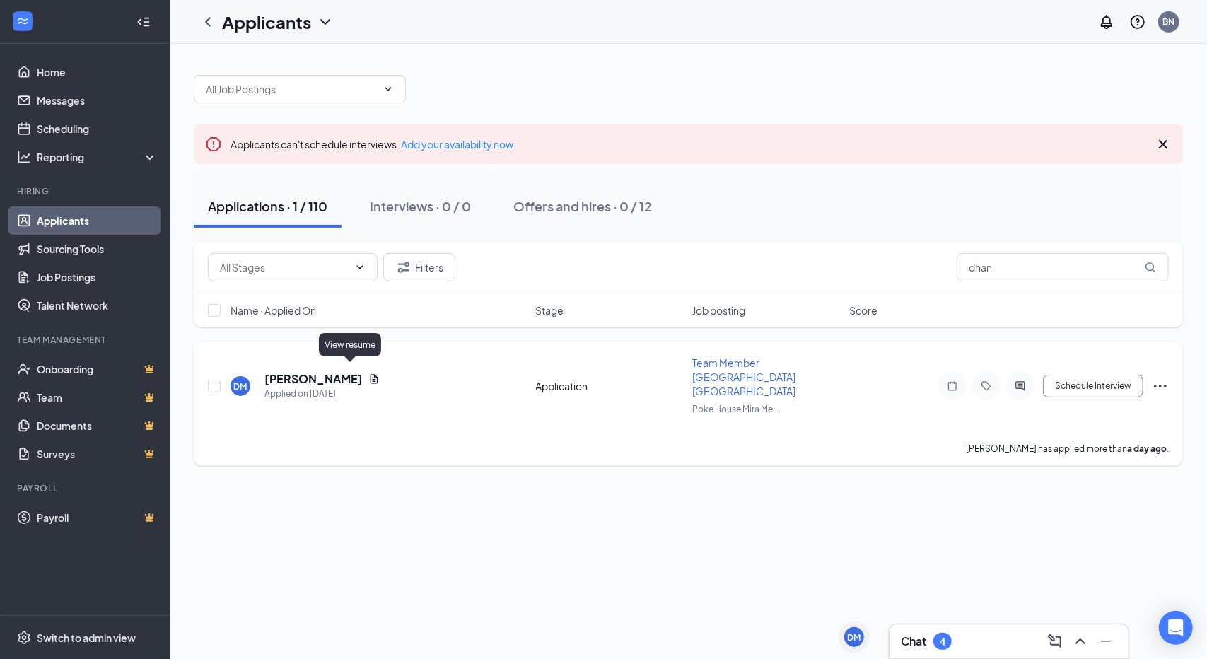
click at [368, 373] on icon "Document" at bounding box center [373, 378] width 11 height 11
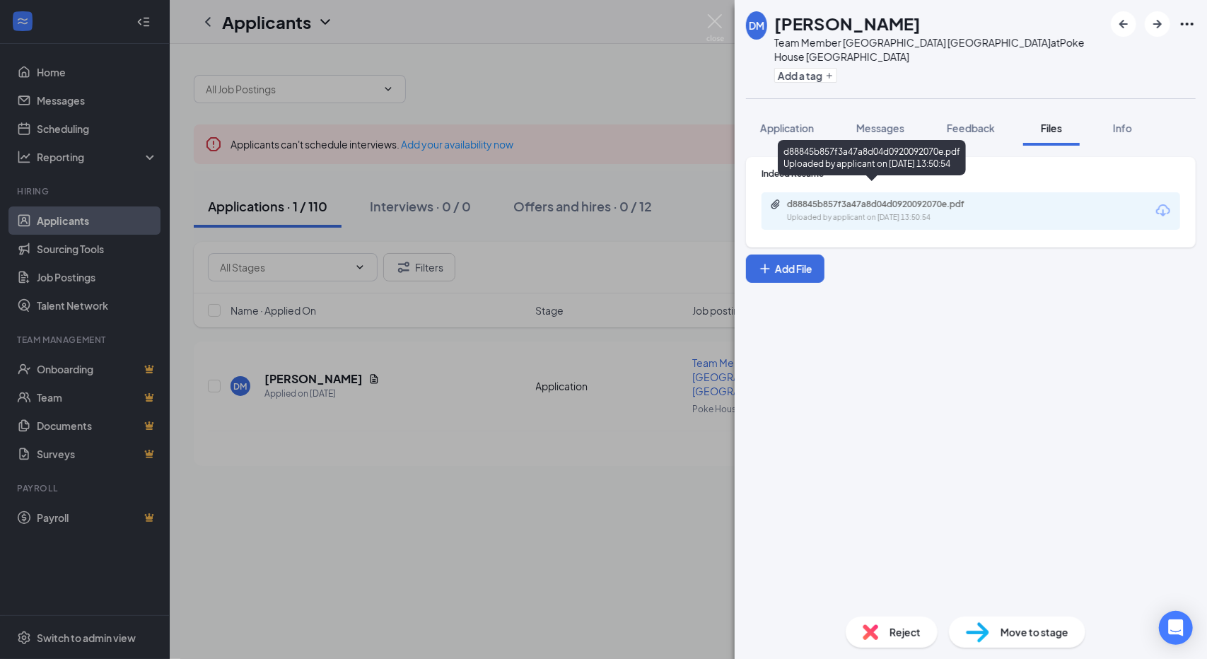
click at [914, 199] on div "d88845b857f3a47a8d04d0920092070e.pdf" at bounding box center [886, 204] width 198 height 11
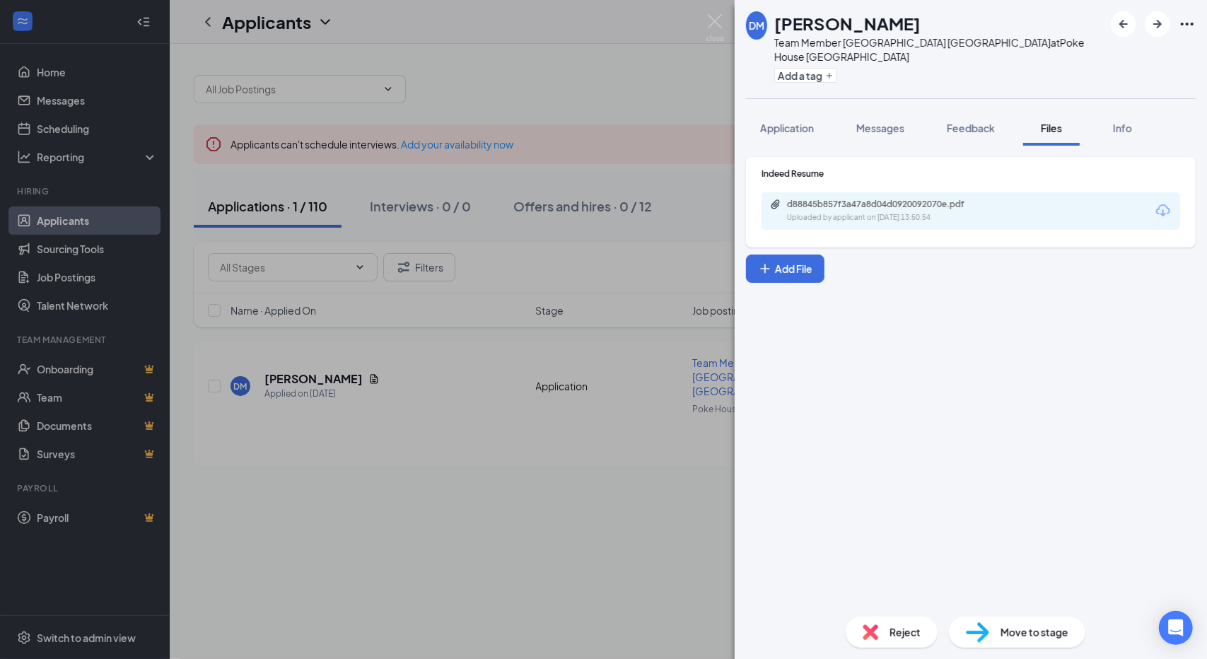
click at [473, 228] on div "DM [PERSON_NAME] Team Member Poke House Mira Mesa at [GEOGRAPHIC_DATA] [GEOGRAP…" at bounding box center [603, 329] width 1207 height 659
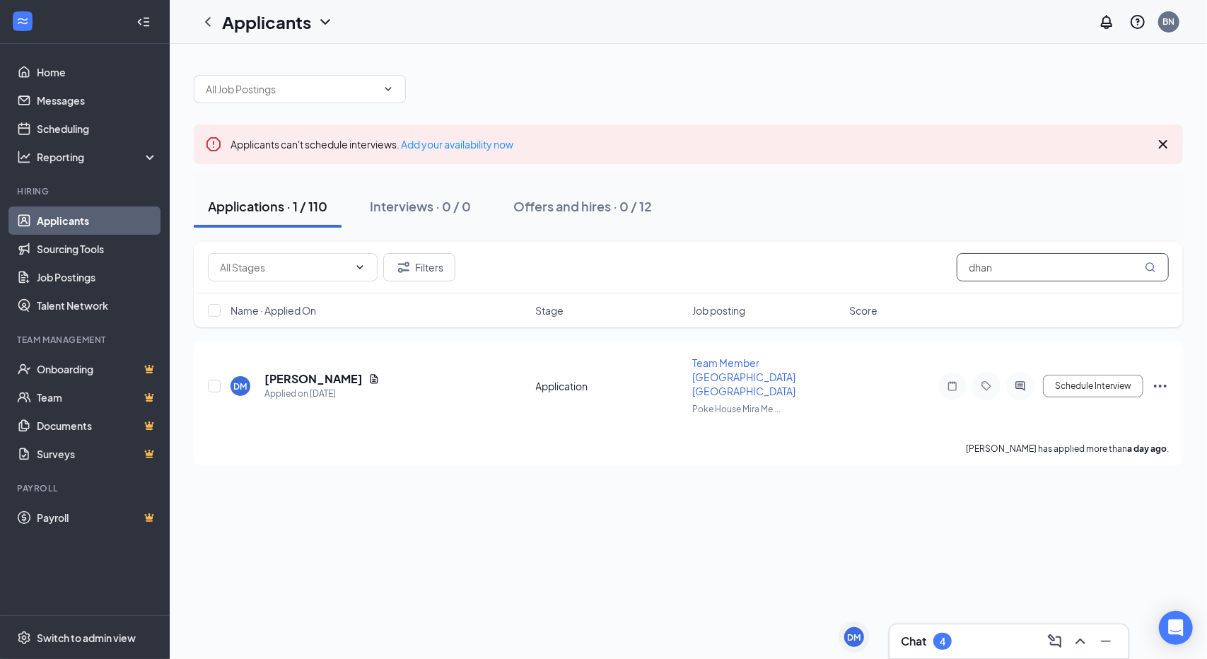
click at [997, 274] on input "dhan" at bounding box center [1063, 267] width 212 height 28
type input "mari"
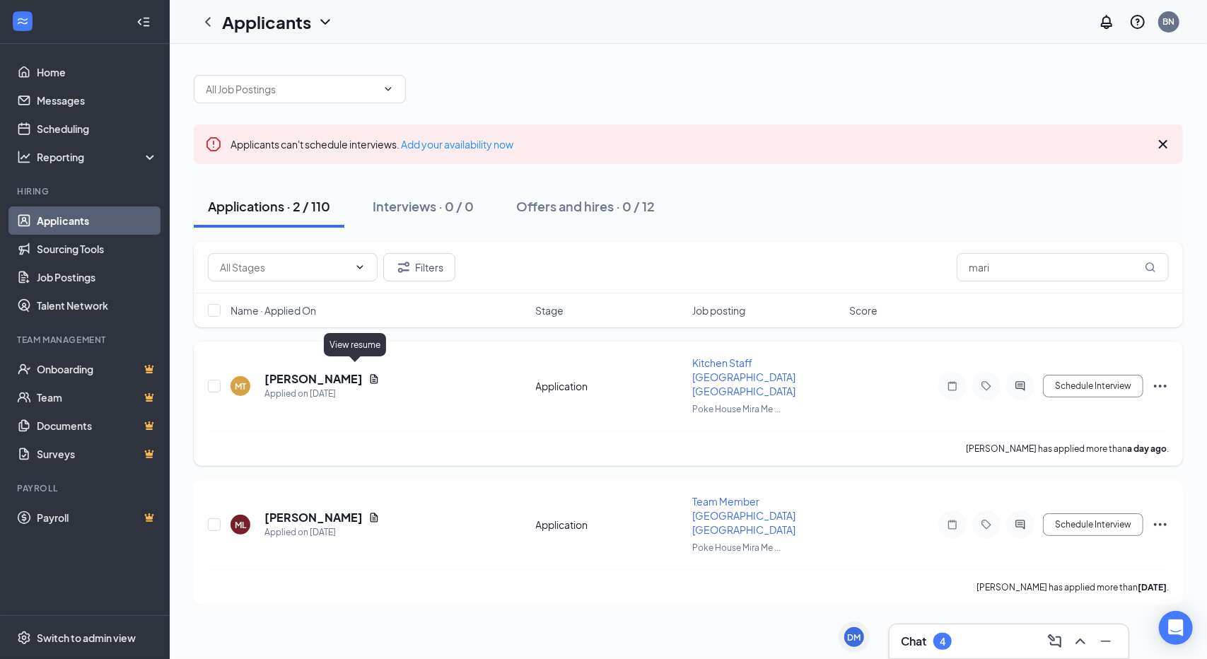
click at [368, 373] on icon "Document" at bounding box center [373, 378] width 11 height 11
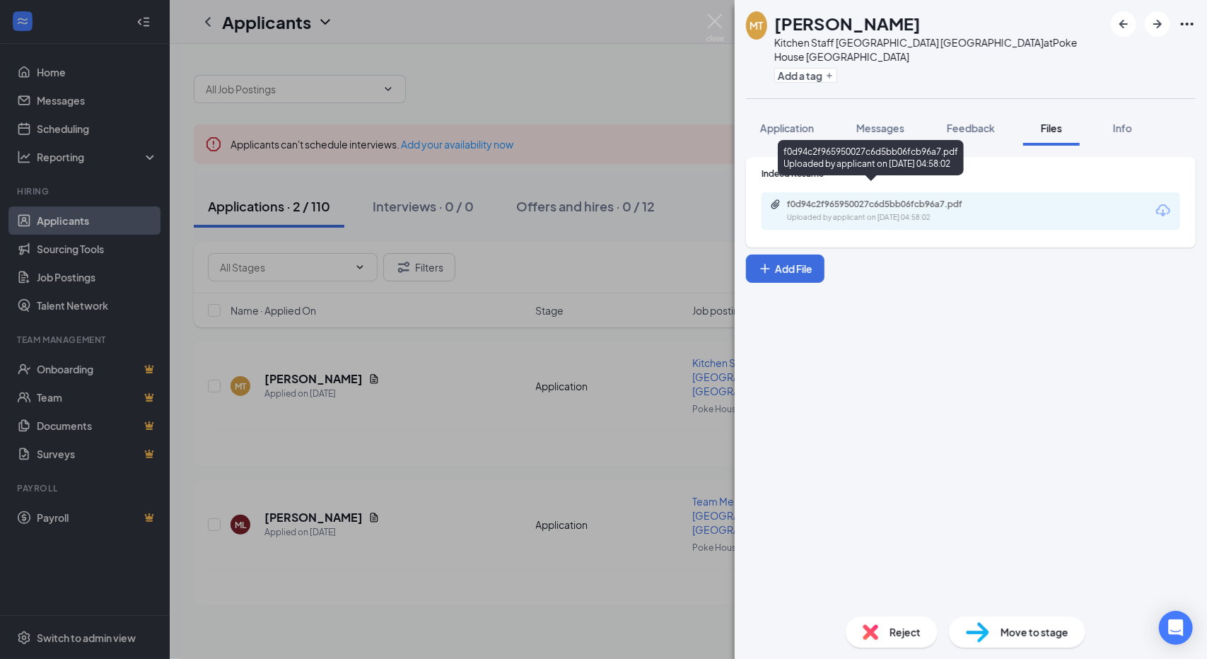
click at [881, 199] on div "f0d94c2f965950027c6d5bb06fcb96a7.pdf" at bounding box center [886, 204] width 198 height 11
click at [442, 209] on div "MT [PERSON_NAME] Kitchen Staff Poke House Mira Mesa at [GEOGRAPHIC_DATA] [GEOGR…" at bounding box center [603, 329] width 1207 height 659
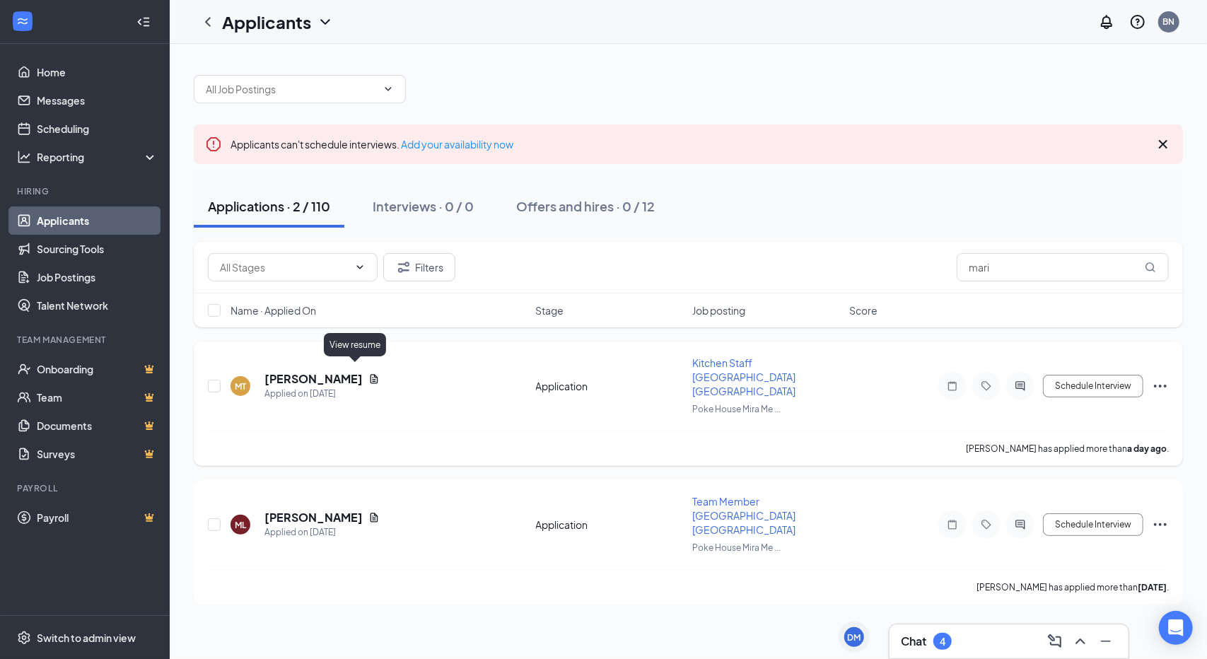
click at [368, 373] on icon "Document" at bounding box center [373, 378] width 11 height 11
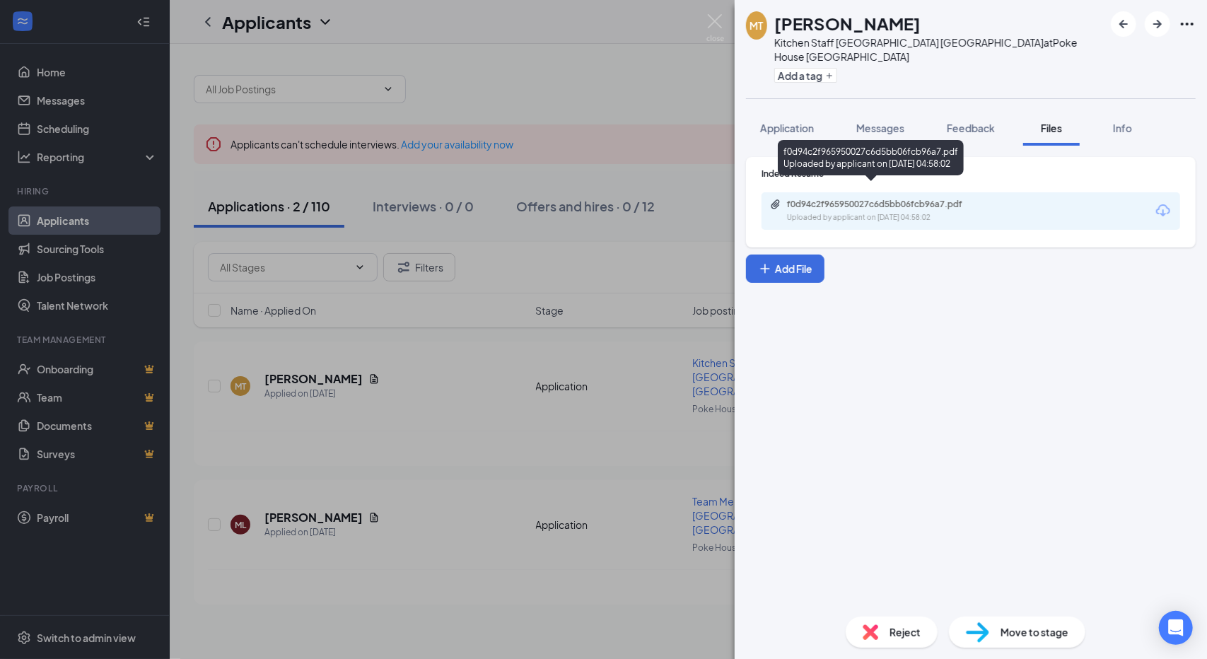
click at [823, 212] on div "Uploaded by applicant on [DATE] 04:58:02" at bounding box center [893, 217] width 212 height 11
click at [439, 268] on div "MT [PERSON_NAME] Kitchen Staff Poke House Mira Mesa at [GEOGRAPHIC_DATA] [GEOGR…" at bounding box center [603, 329] width 1207 height 659
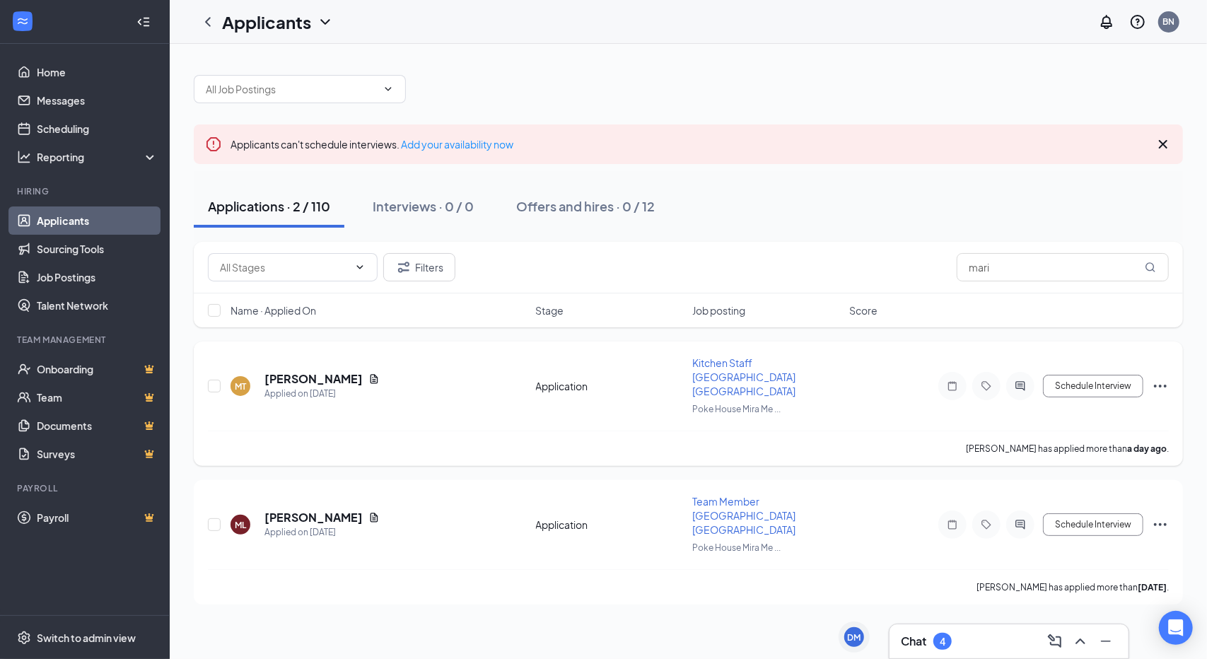
click at [762, 359] on span "Kitchen Staff [GEOGRAPHIC_DATA] [GEOGRAPHIC_DATA]" at bounding box center [743, 376] width 103 height 41
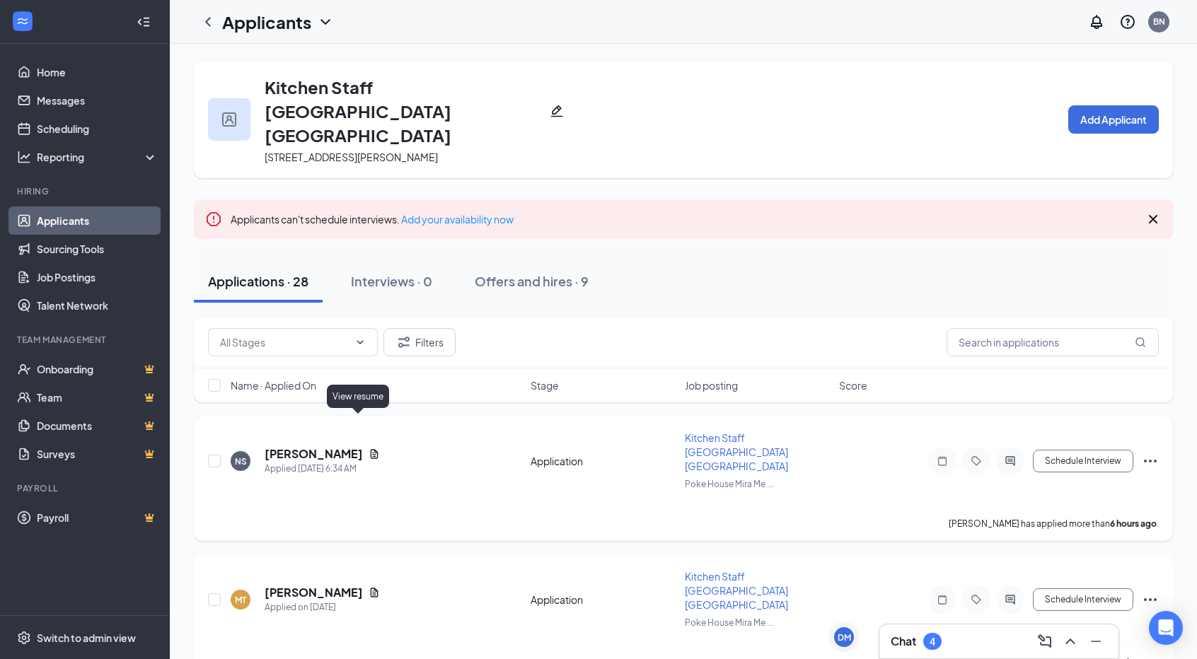
click at [371, 449] on icon "Document" at bounding box center [375, 453] width 8 height 9
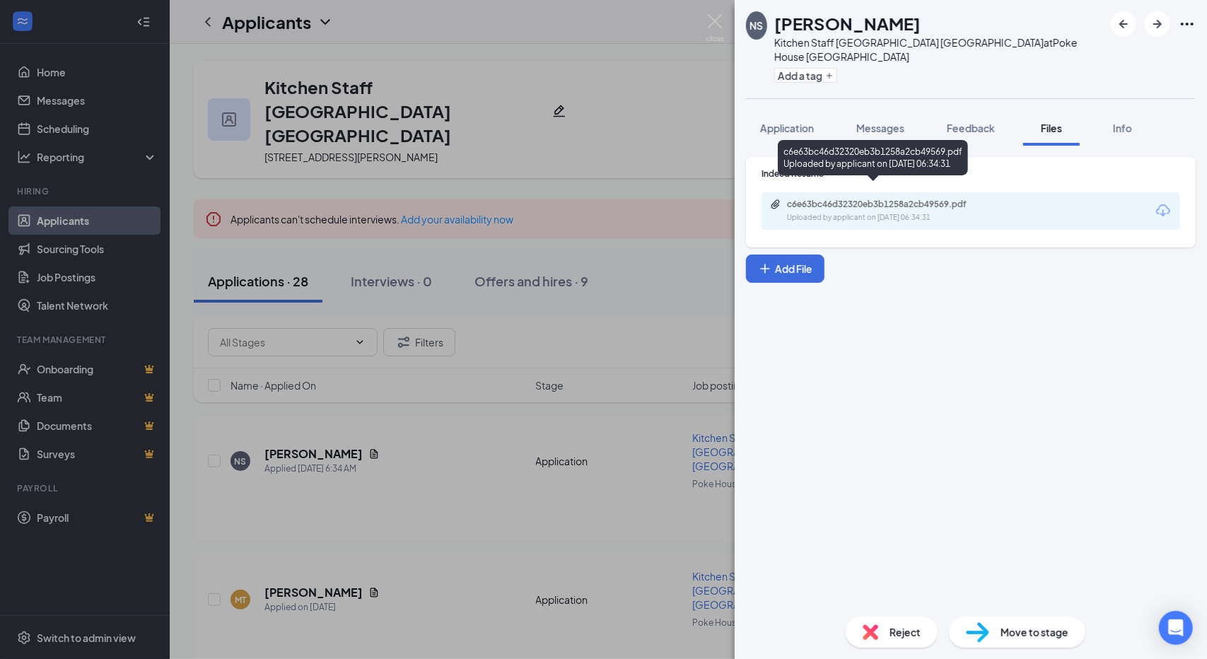
click at [925, 199] on div "c6e63bc46d32320eb3b1258a2cb49569.pdf Uploaded by applicant on [DATE] 06:34:31" at bounding box center [884, 211] width 229 height 25
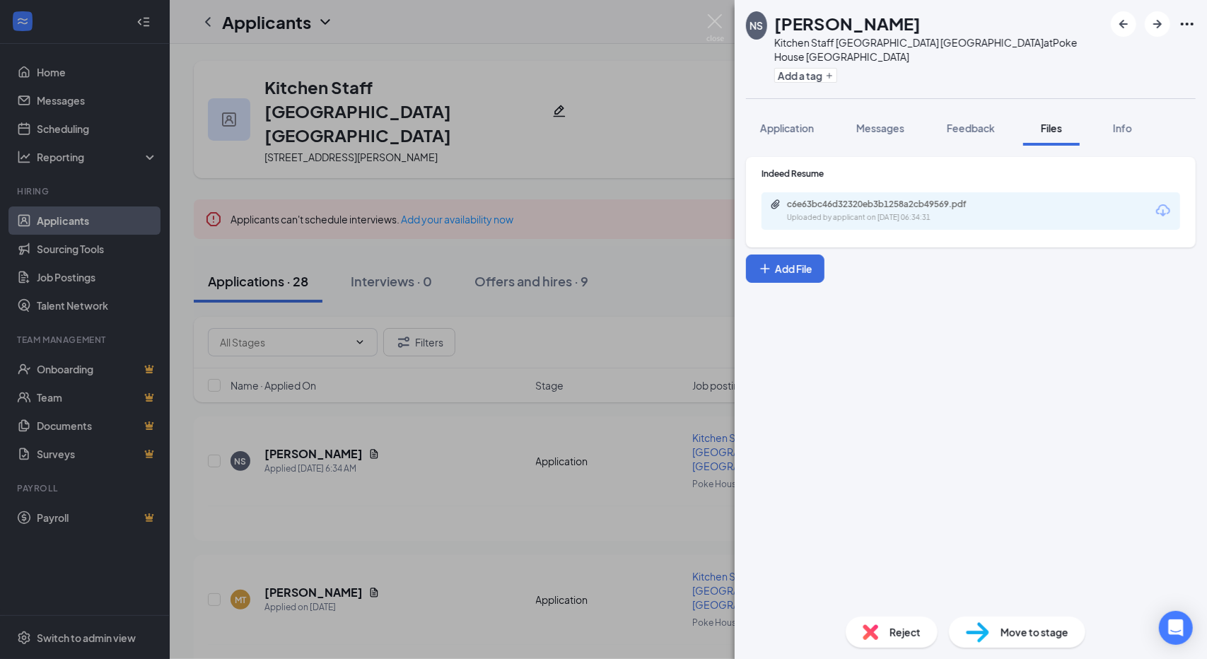
click at [478, 269] on div "NS [PERSON_NAME] Kitchen Staff Poke House Mira Mesa at [GEOGRAPHIC_DATA] [GEOGR…" at bounding box center [603, 329] width 1207 height 659
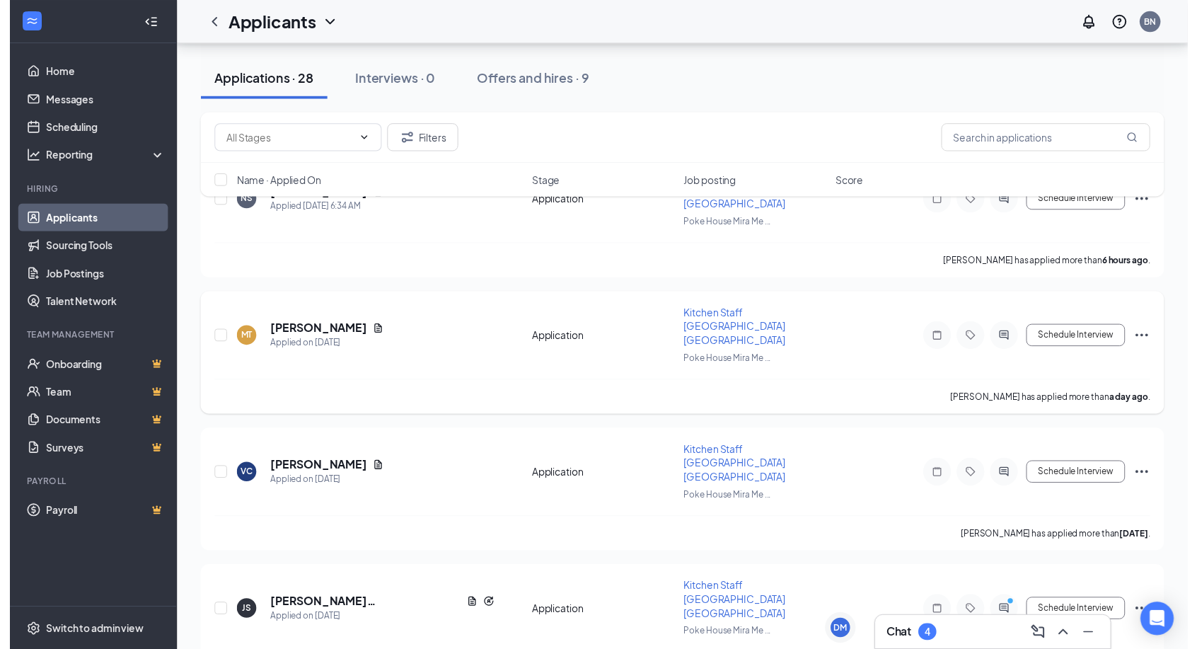
scroll to position [262, 0]
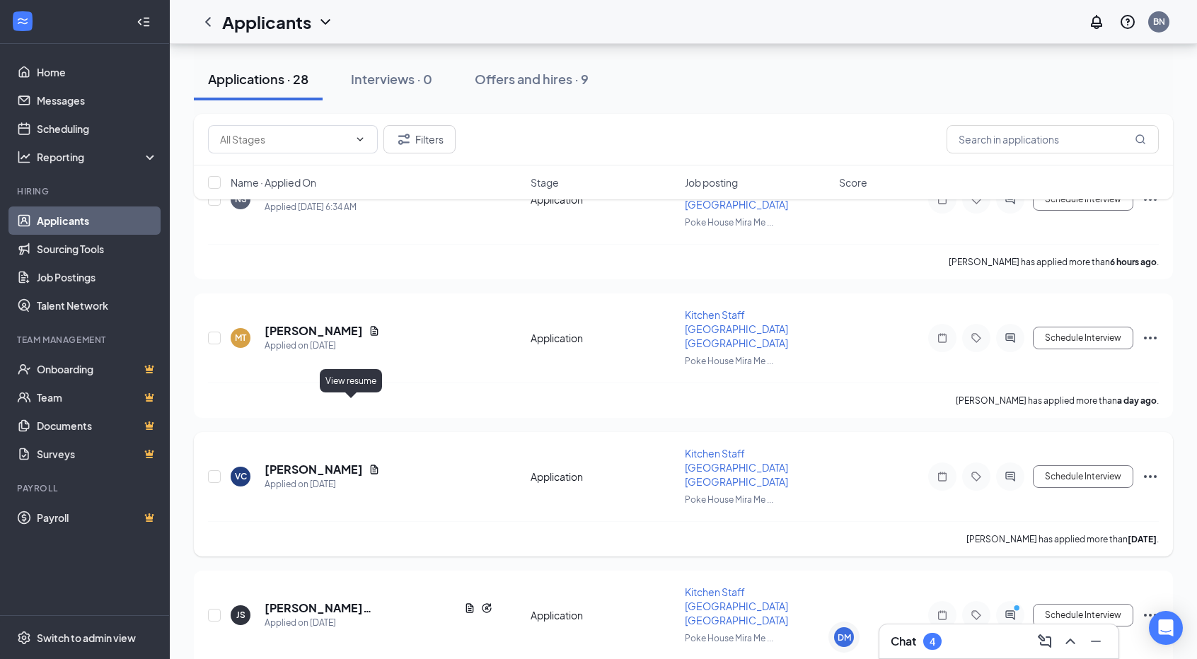
click at [371, 465] on icon "Document" at bounding box center [375, 469] width 8 height 9
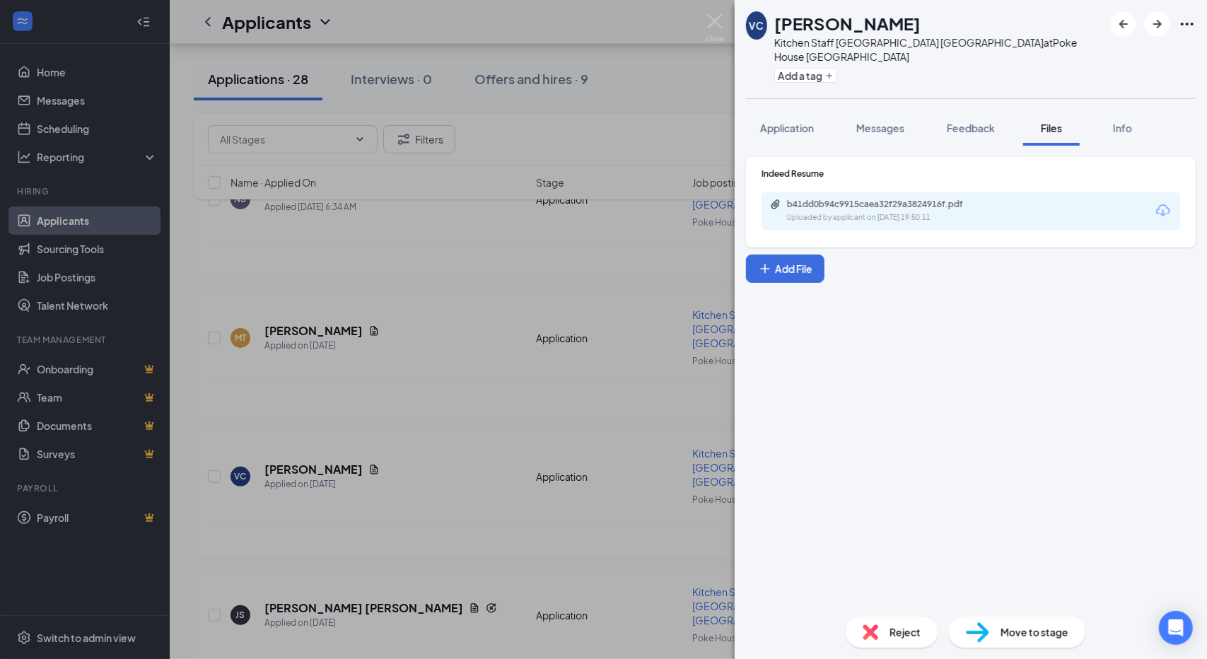
click at [829, 211] on div "b41dd0b94c9915caea32f29a3824916f.pdf Uploaded by applicant on [DATE] 19:50:11" at bounding box center [971, 210] width 419 height 37
click at [828, 212] on div "Uploaded by applicant on [DATE] 19:50:11" at bounding box center [893, 217] width 212 height 11
click at [314, 291] on div "VC [PERSON_NAME] Kitchen Staff Poke House [GEOGRAPHIC_DATA] at [GEOGRAPHIC_DATA…" at bounding box center [603, 329] width 1207 height 659
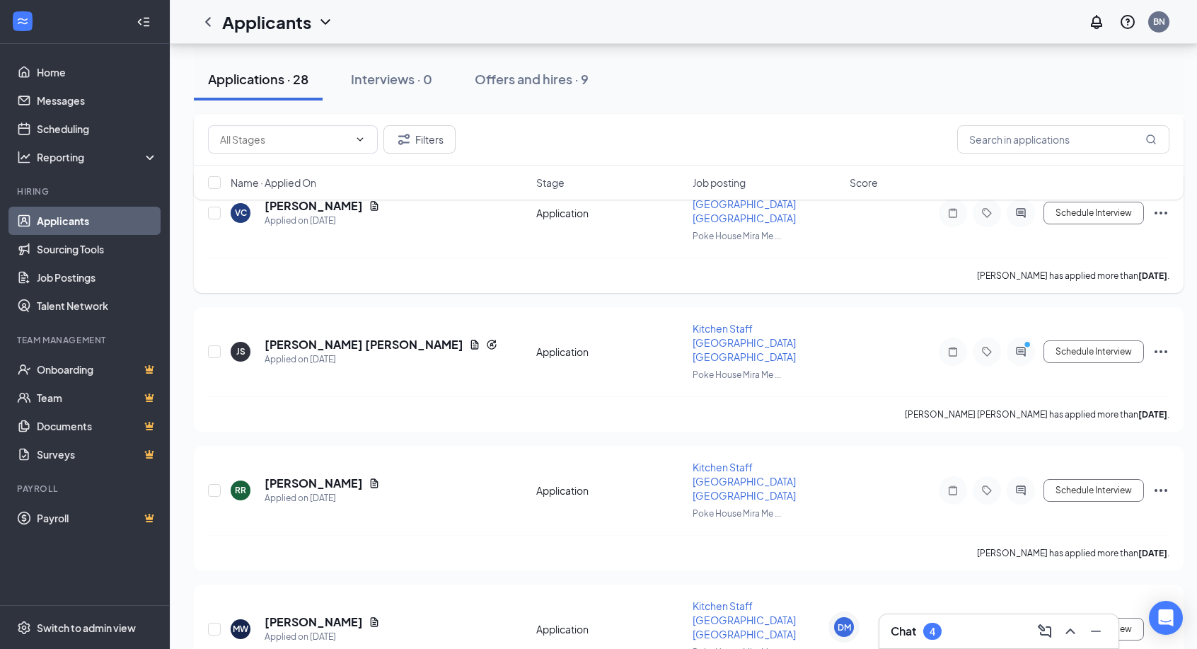
scroll to position [526, 0]
click at [471, 339] on icon "Document" at bounding box center [475, 343] width 8 height 9
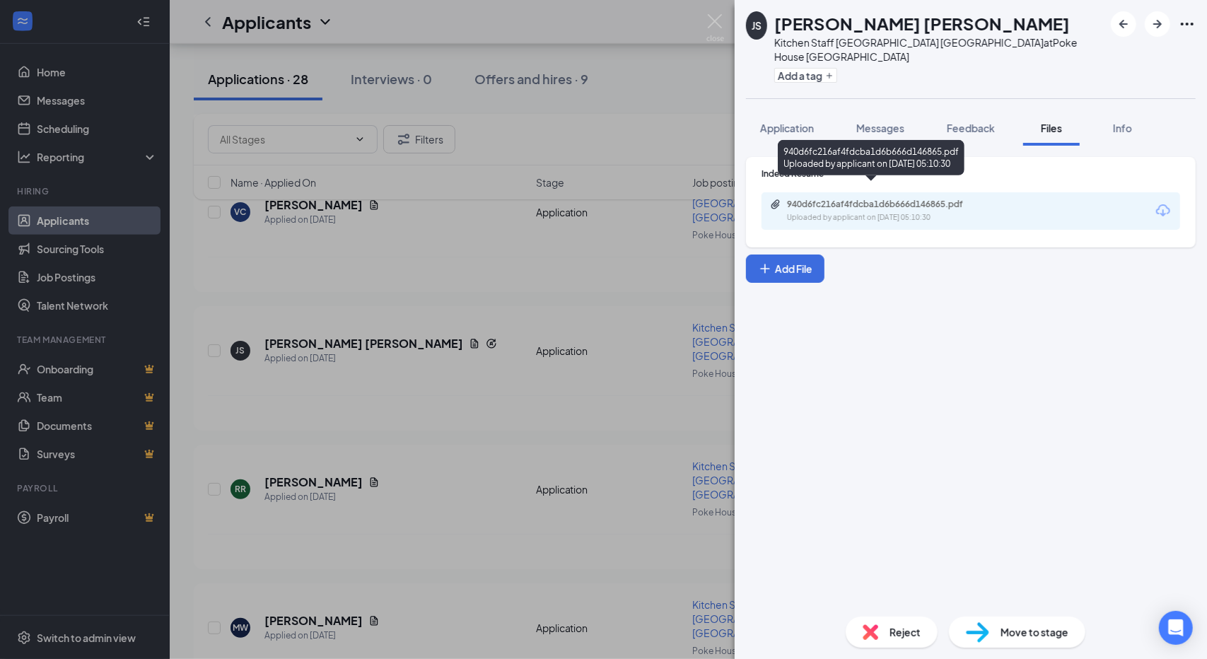
click at [902, 212] on div "Uploaded by applicant on [DATE] 05:10:30" at bounding box center [893, 217] width 212 height 11
click at [311, 309] on div "JS [PERSON_NAME] [PERSON_NAME] Kitchen Staff Poke House Mira Mesa at [GEOGRAPHI…" at bounding box center [603, 329] width 1207 height 659
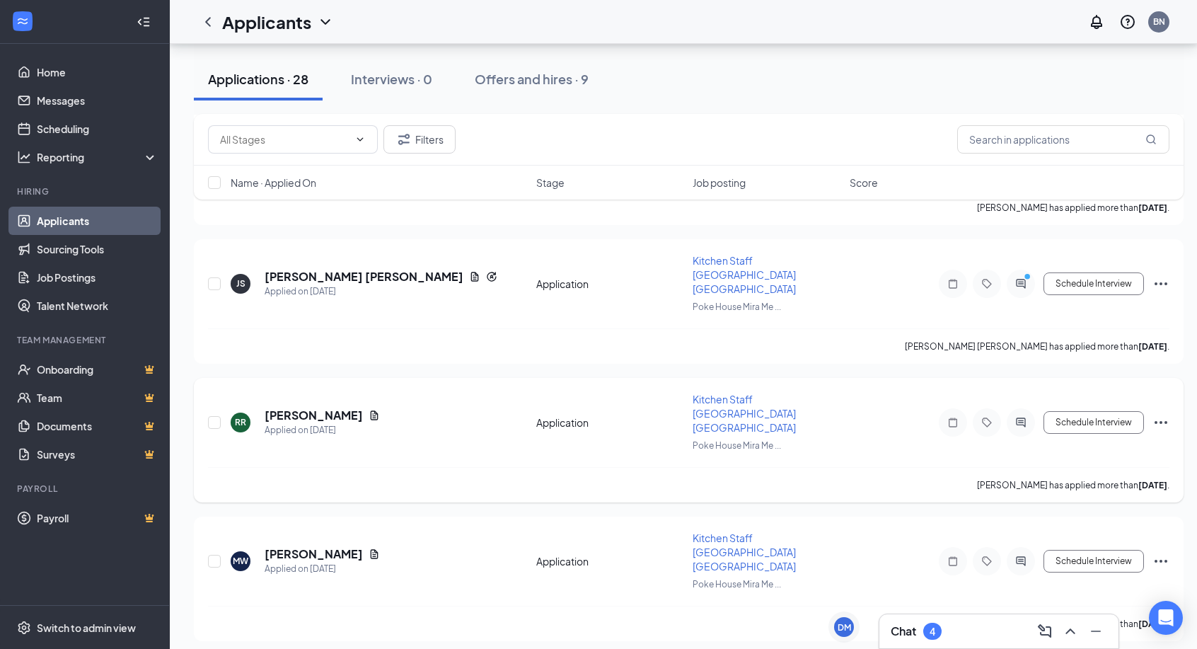
scroll to position [596, 0]
click at [368, 546] on icon "Document" at bounding box center [373, 551] width 11 height 11
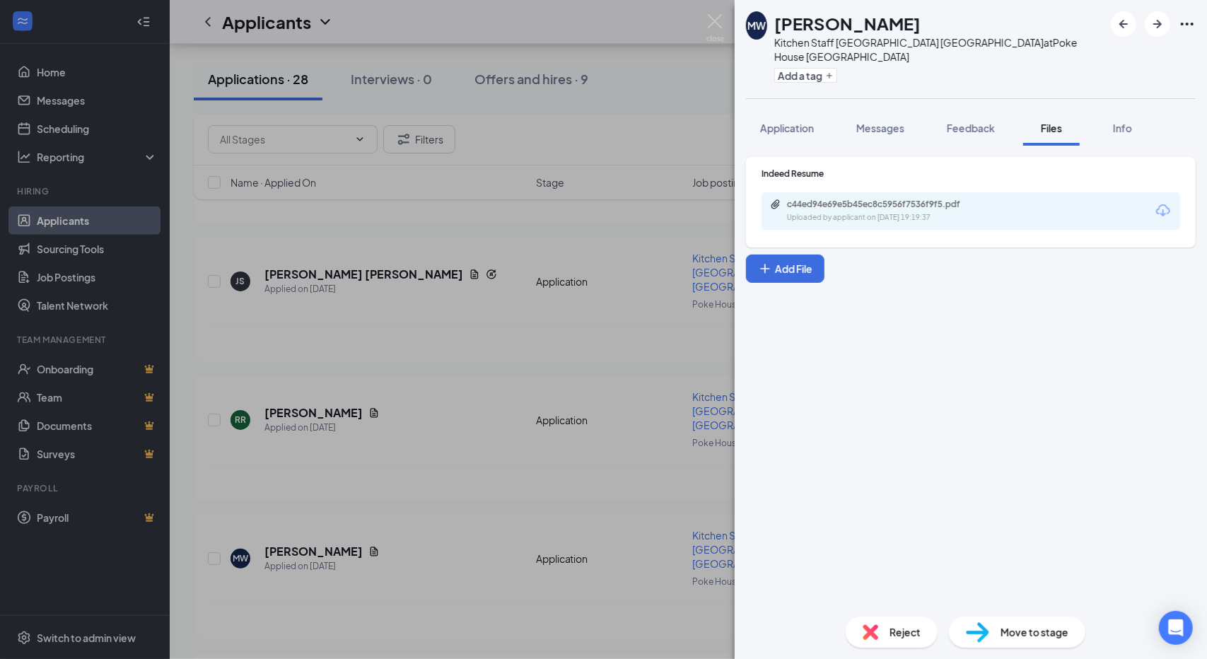
click at [901, 210] on div "c44ed94e69e5b45ec8c5956f7536f9f5.pdf Uploaded by applicant on [DATE] 19:19:37" at bounding box center [971, 210] width 419 height 37
click at [900, 212] on div "Uploaded by applicant on [DATE] 19:19:37" at bounding box center [893, 217] width 212 height 11
click at [519, 371] on div "MW [PERSON_NAME] Kitchen Staff Poke House Mira Mesa at [GEOGRAPHIC_DATA] [GEOGR…" at bounding box center [603, 329] width 1207 height 659
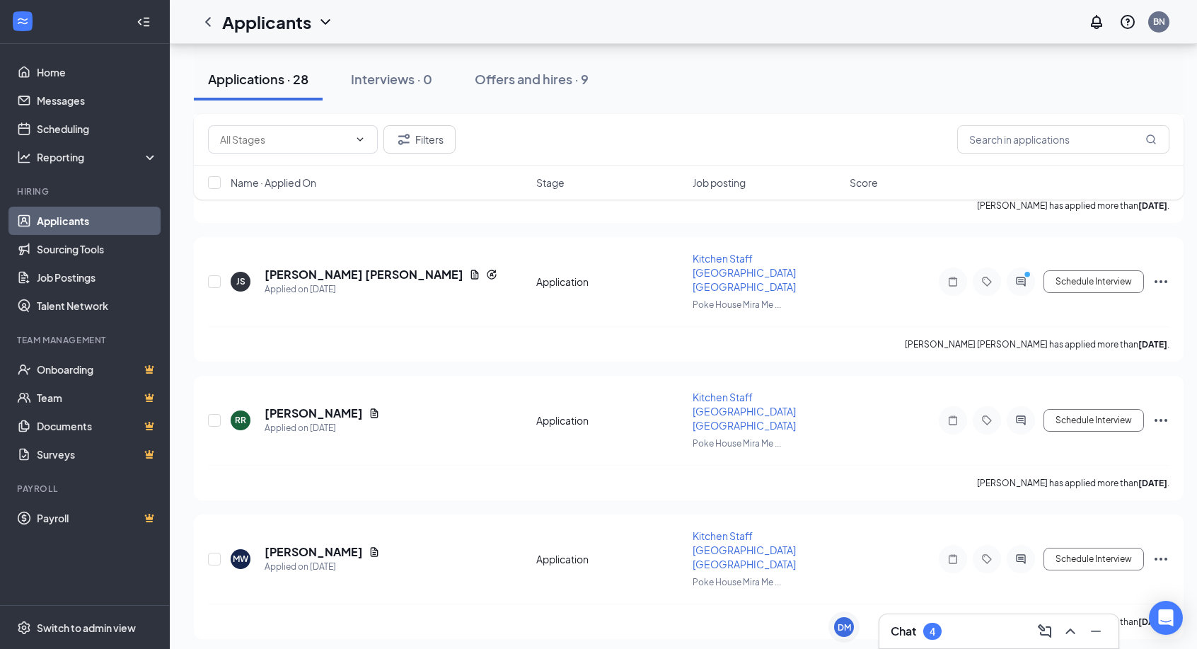
click at [922, 638] on div "Chat 4" at bounding box center [915, 630] width 51 height 17
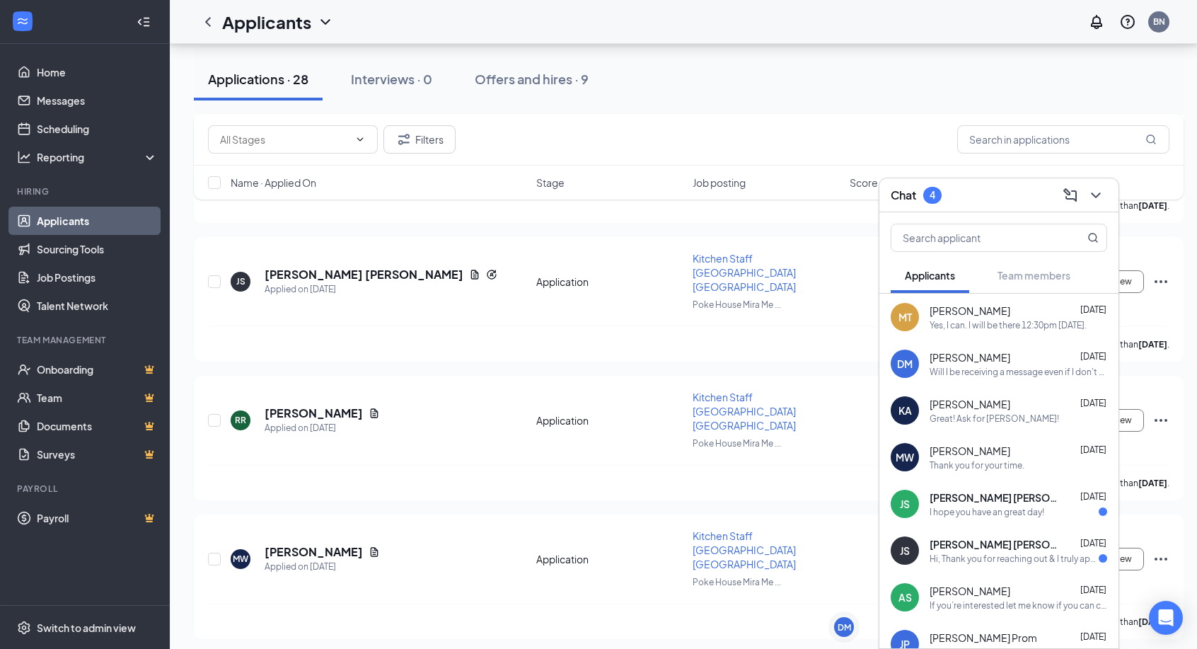
click at [960, 448] on span "[PERSON_NAME]" at bounding box center [969, 450] width 81 height 14
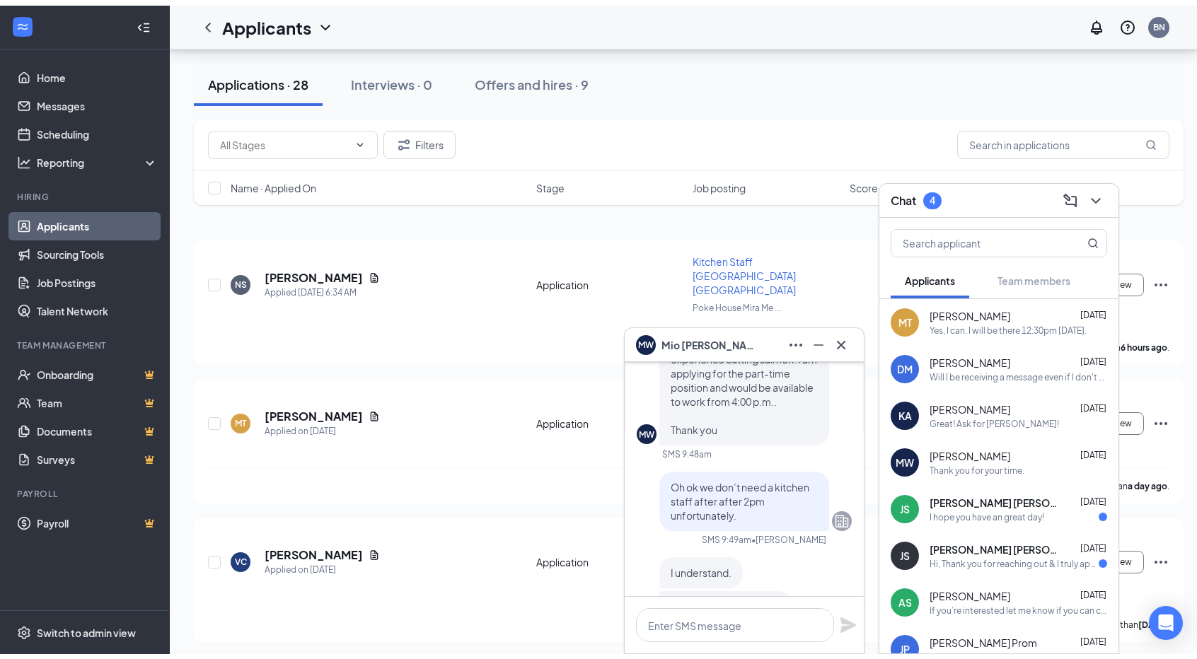
scroll to position [170, 0]
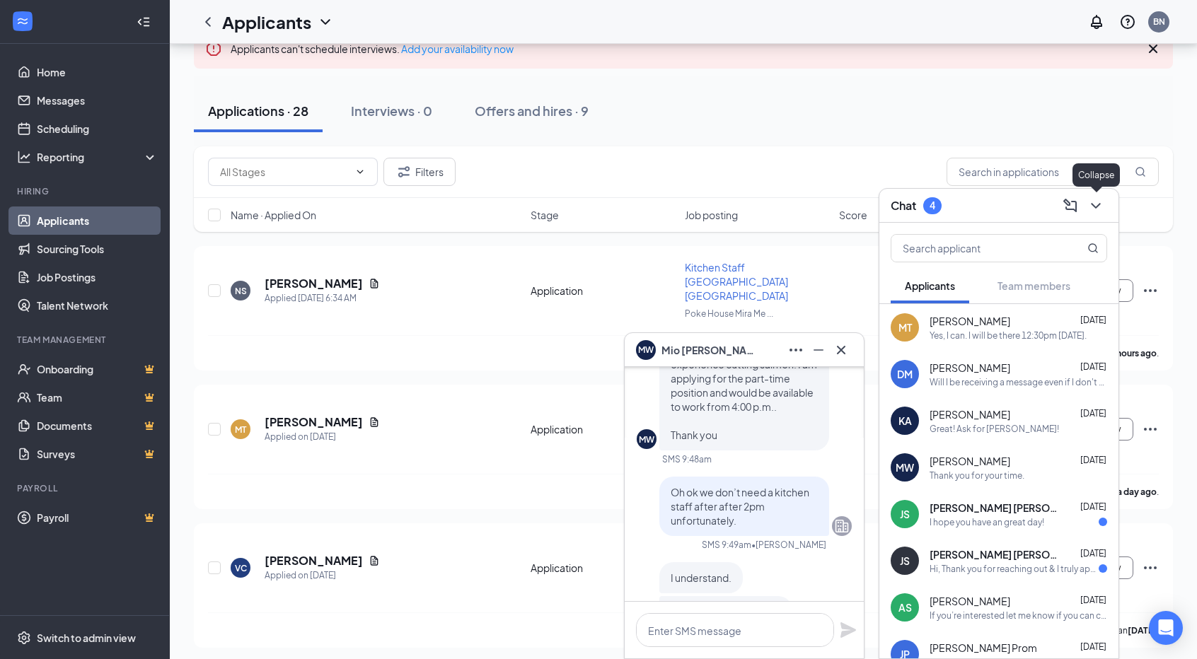
click at [1093, 201] on icon "ChevronDown" at bounding box center [1095, 205] width 17 height 17
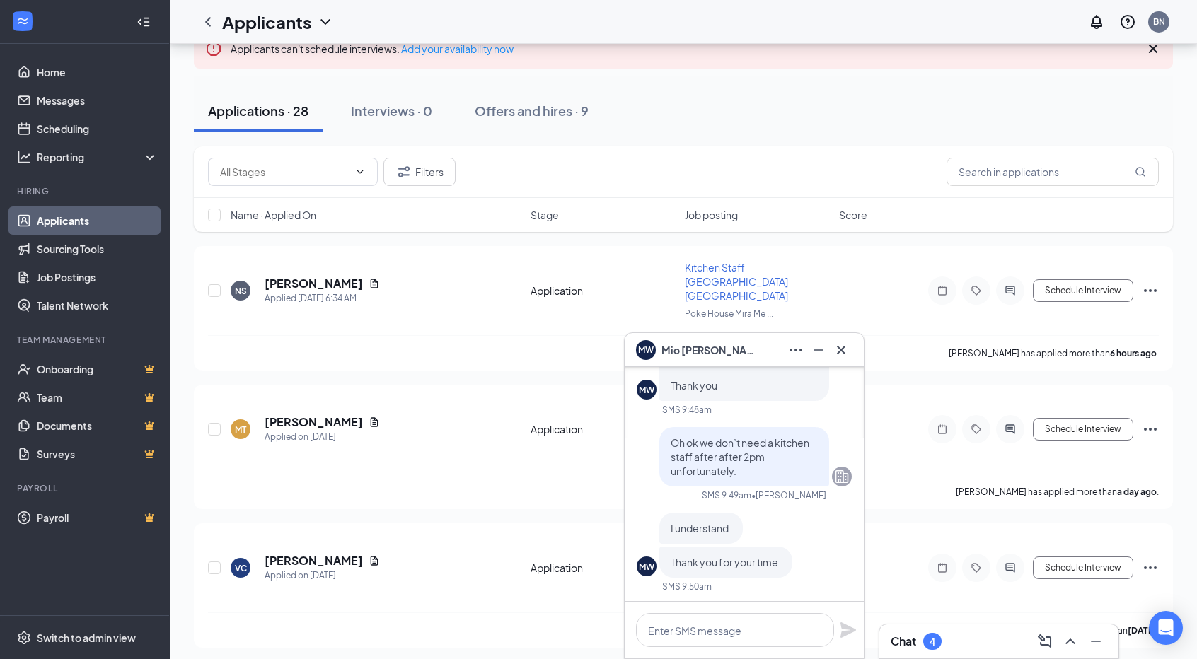
scroll to position [-1, 0]
click at [822, 350] on icon "Minimize" at bounding box center [818, 349] width 10 height 1
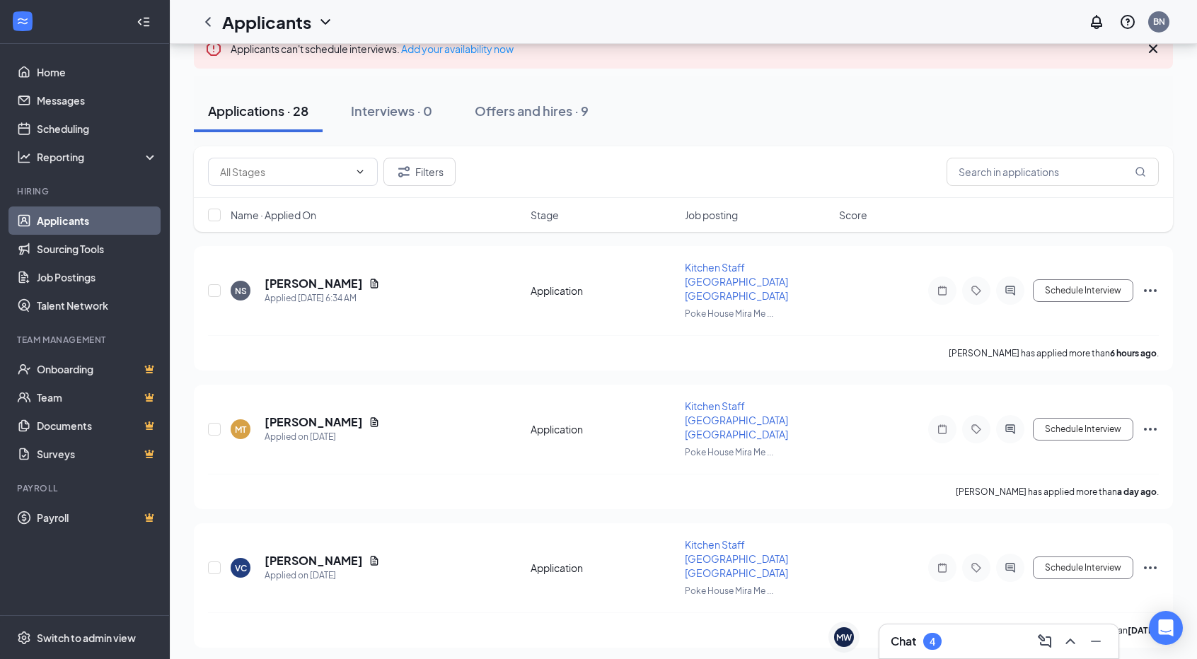
scroll to position [0, 0]
click at [371, 417] on icon "Document" at bounding box center [375, 421] width 8 height 9
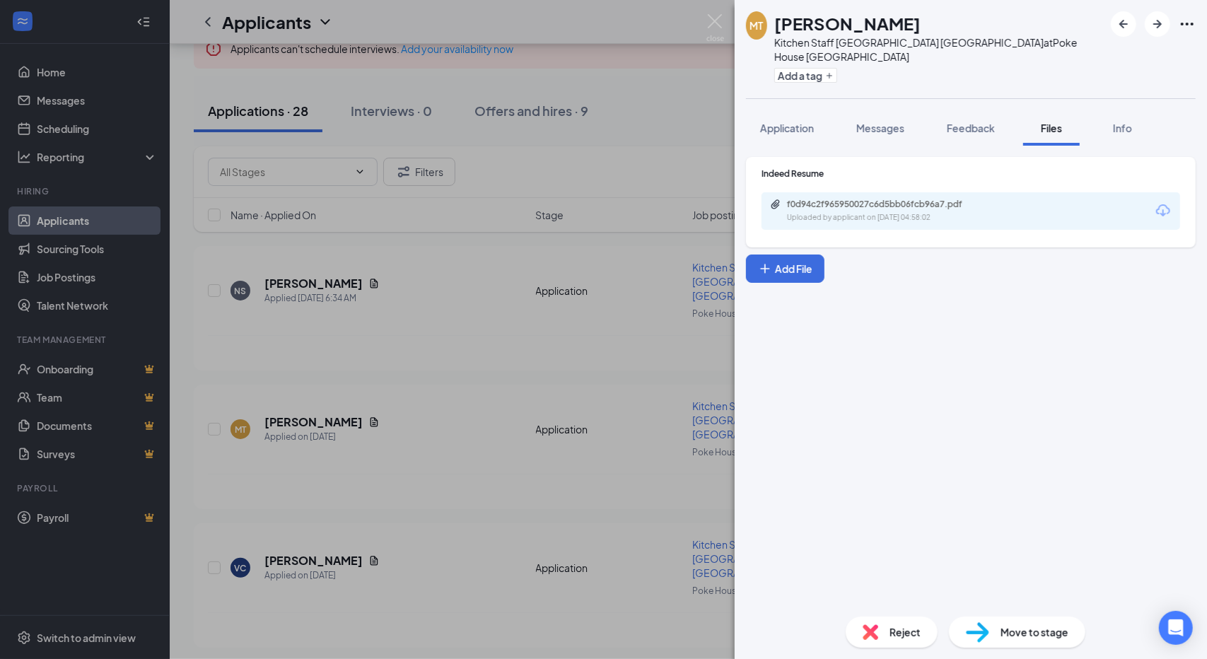
click at [616, 156] on div "MT [PERSON_NAME] Kitchen Staff Poke House Mira Mesa at [GEOGRAPHIC_DATA] [GEOGR…" at bounding box center [603, 329] width 1207 height 659
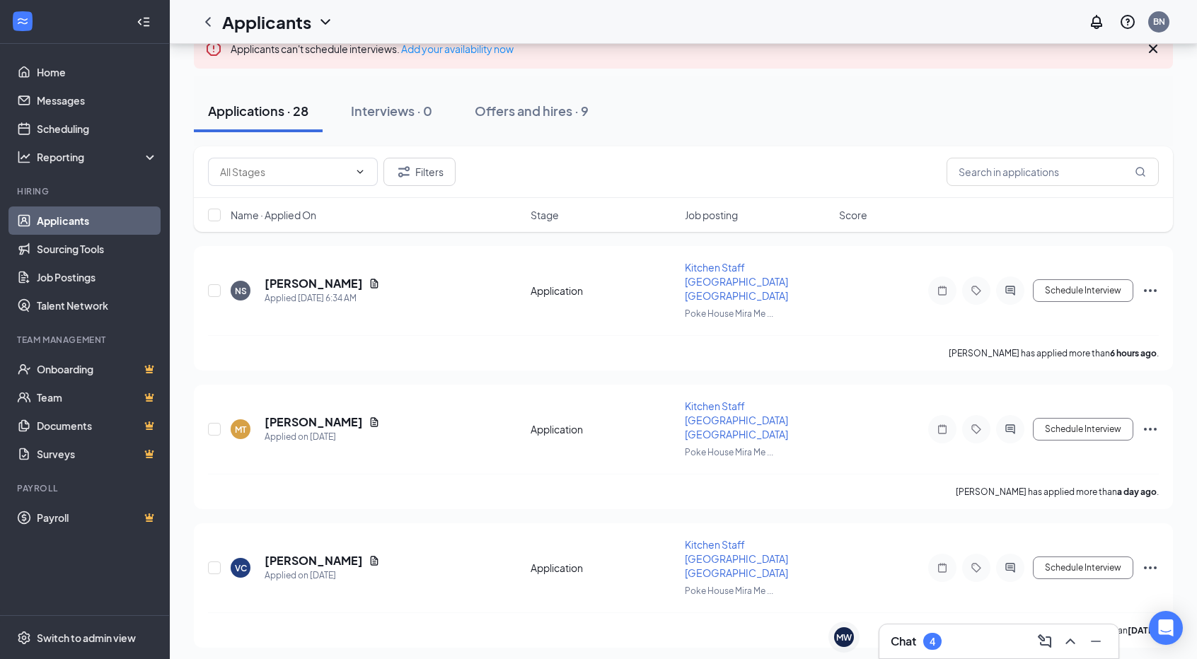
click at [929, 641] on div "4" at bounding box center [932, 641] width 18 height 17
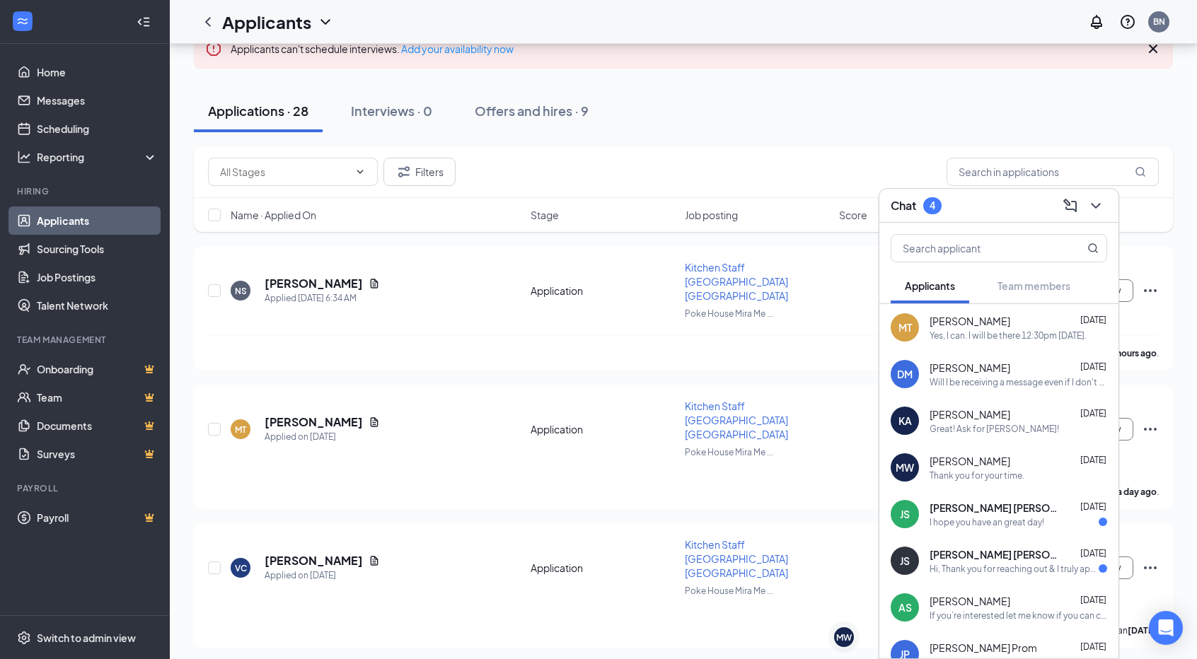
click at [798, 16] on div "Applicants BN" at bounding box center [683, 22] width 1027 height 44
